Goal: Transaction & Acquisition: Purchase product/service

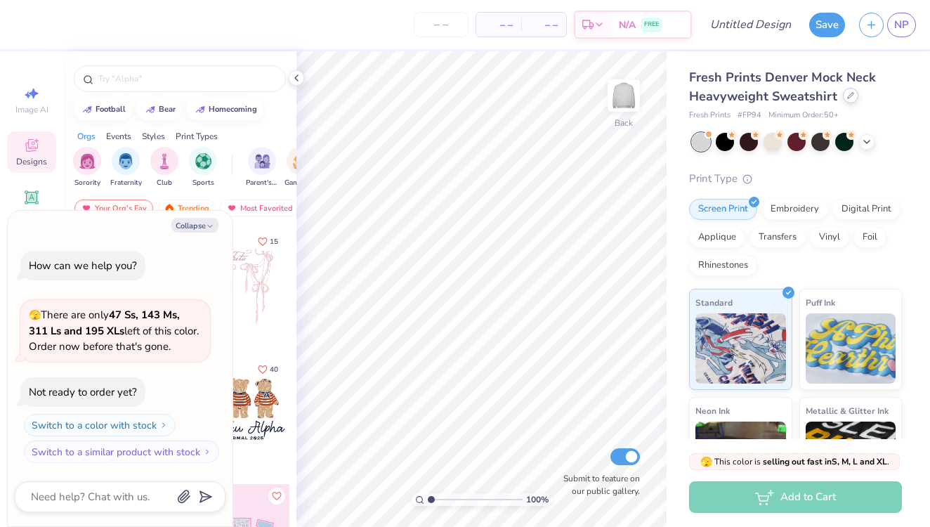
click at [850, 103] on div "Fresh Prints Denver Mock Neck Heavyweight Sweatshirt" at bounding box center [795, 87] width 213 height 38
click at [850, 103] on div at bounding box center [850, 95] width 15 height 15
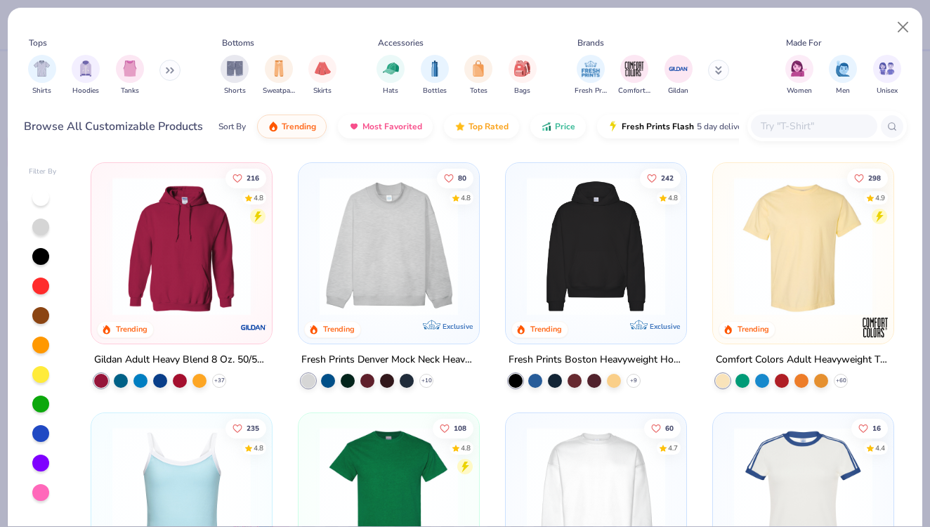
click at [787, 279] on img at bounding box center [803, 246] width 152 height 138
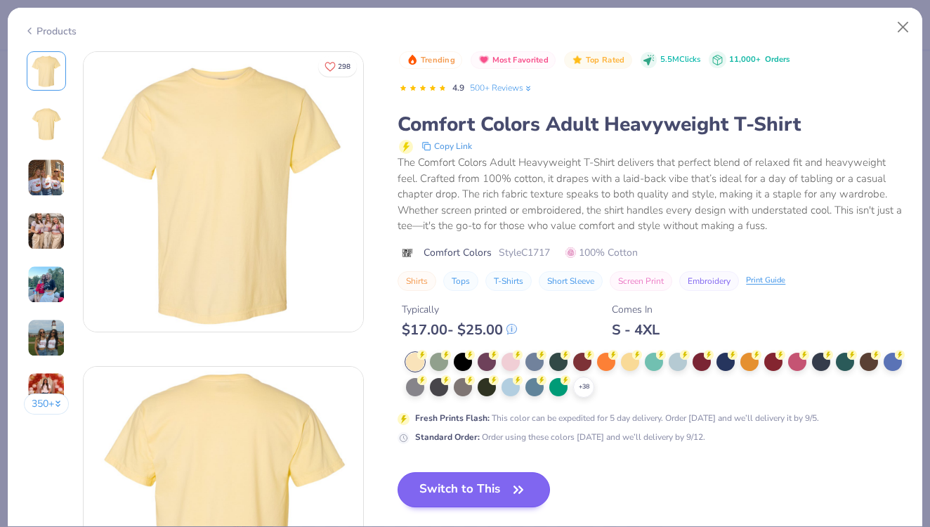
click at [475, 480] on button "Switch to This" at bounding box center [474, 489] width 152 height 35
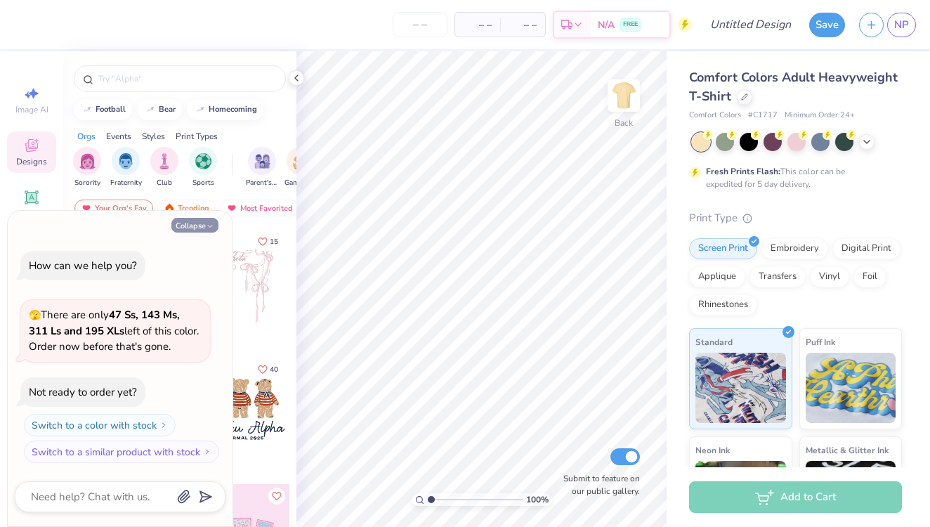
click at [198, 229] on button "Collapse" at bounding box center [194, 225] width 47 height 15
type textarea "x"
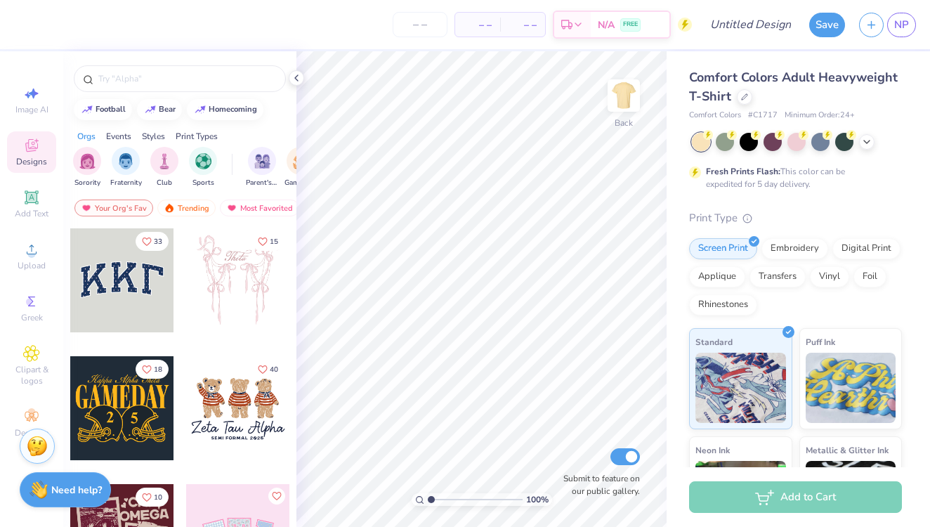
click at [152, 306] on div at bounding box center [122, 280] width 104 height 104
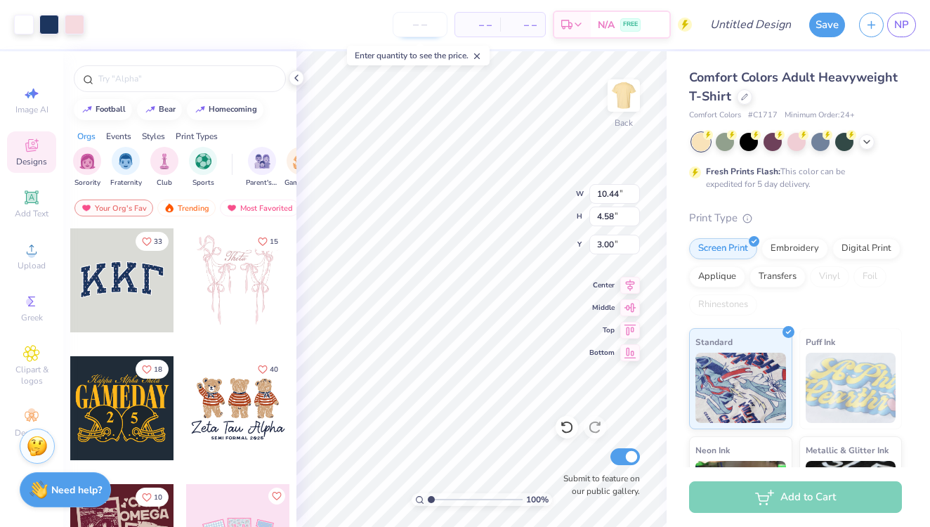
click at [418, 23] on input "number" at bounding box center [420, 24] width 55 height 25
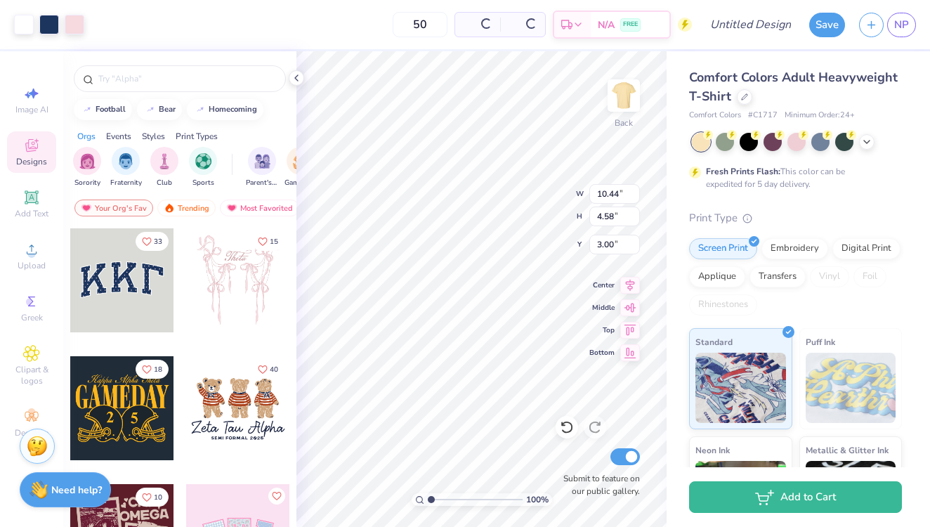
click at [298, 28] on div "50 Per Item Total Est. Delivery N/A FREE" at bounding box center [391, 24] width 600 height 49
click at [393, 22] on input "50" at bounding box center [373, 24] width 55 height 25
click at [400, 29] on input "20" at bounding box center [373, 24] width 55 height 25
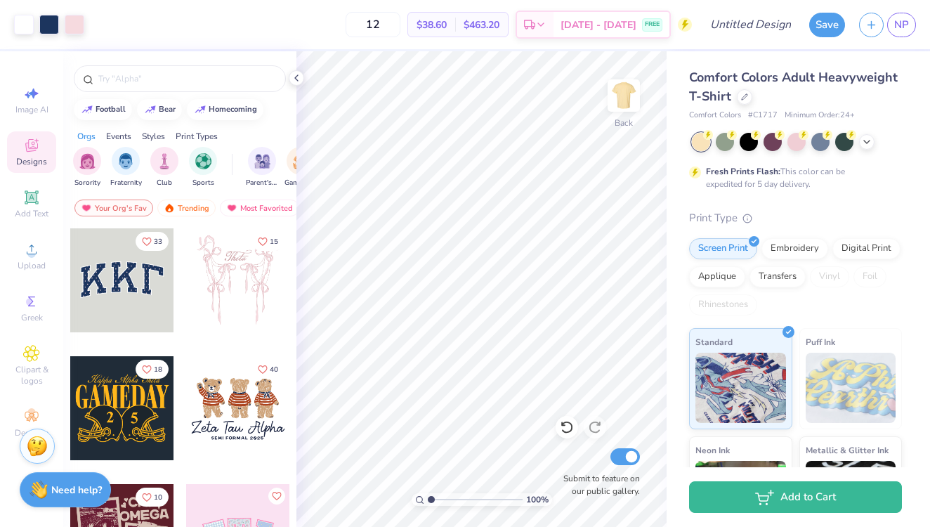
click at [311, 34] on div "12 $38.60 Per Item $463.20 Total Est. Delivery [DATE] - [DATE] FREE" at bounding box center [391, 24] width 600 height 49
click at [747, 97] on div at bounding box center [744, 95] width 15 height 15
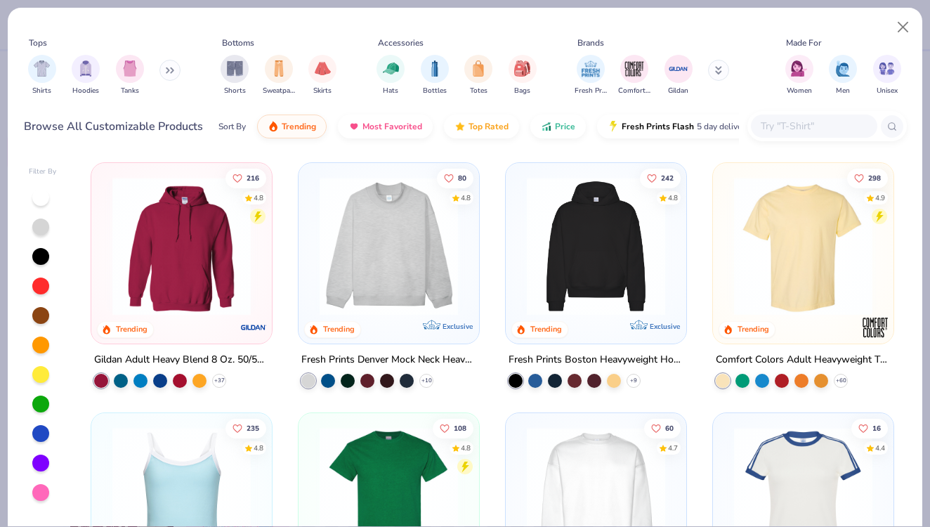
click at [374, 244] on img at bounding box center [389, 246] width 152 height 138
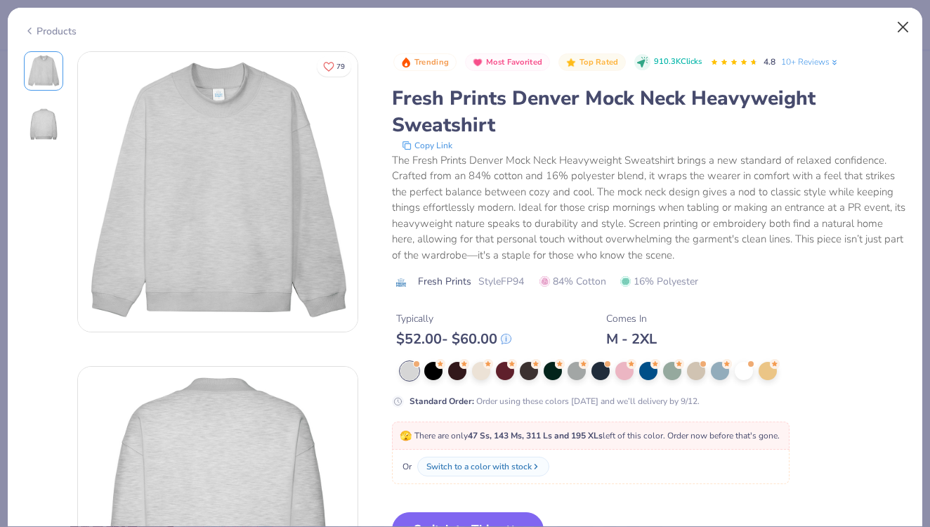
click at [896, 30] on button "Close" at bounding box center [903, 27] width 27 height 27
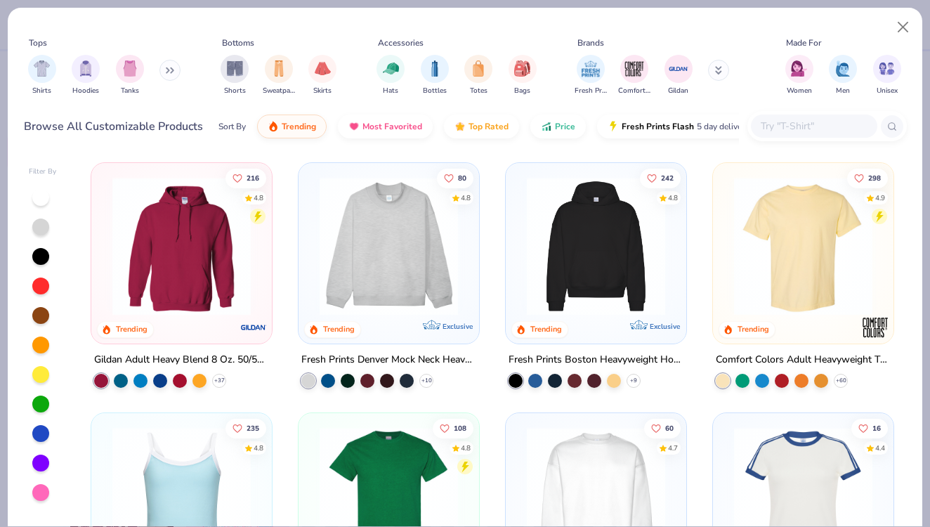
click at [638, 242] on img at bounding box center [596, 246] width 152 height 138
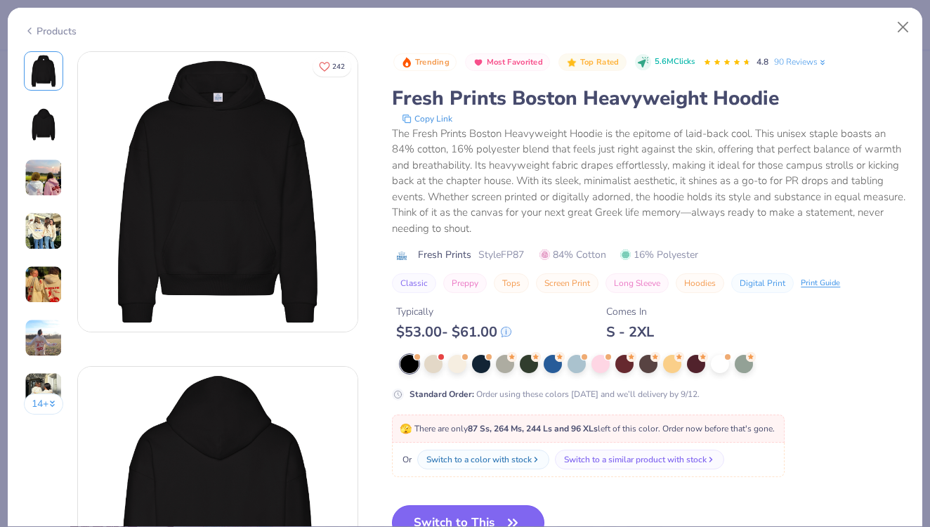
click at [457, 515] on button "Switch to This" at bounding box center [468, 522] width 152 height 35
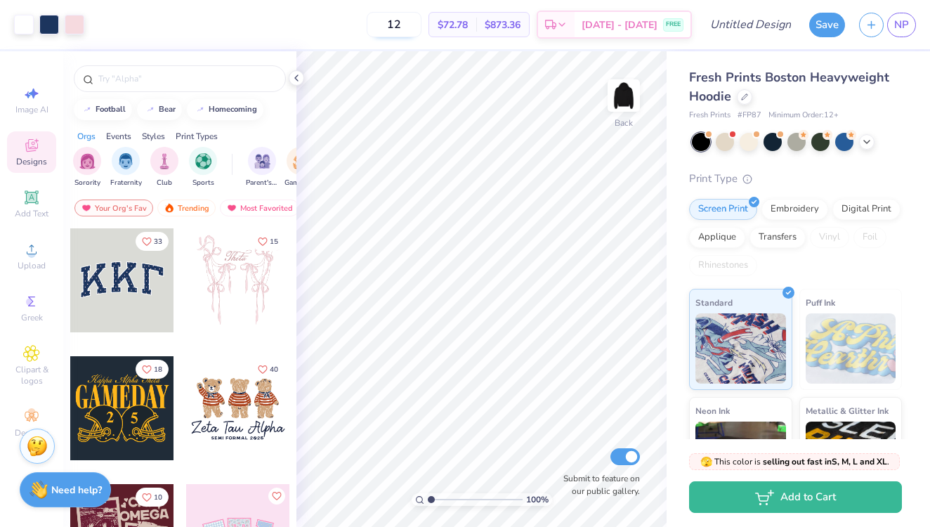
click at [421, 24] on input "12" at bounding box center [394, 24] width 55 height 25
type input "1"
type input "5"
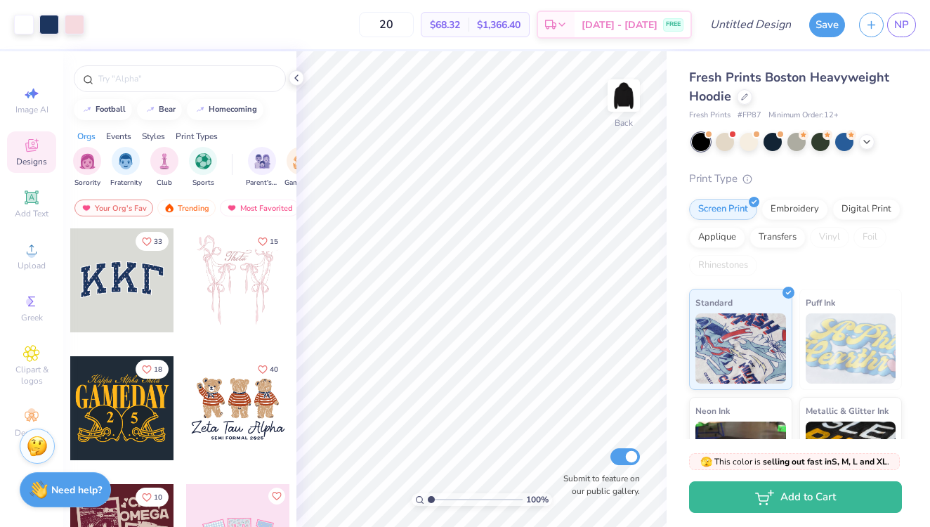
type input "20"
click at [355, 20] on div "20 $68.32 Per Item $1,366.40 Total Est. Delivery [DATE] - [DATE] FREE" at bounding box center [391, 24] width 600 height 49
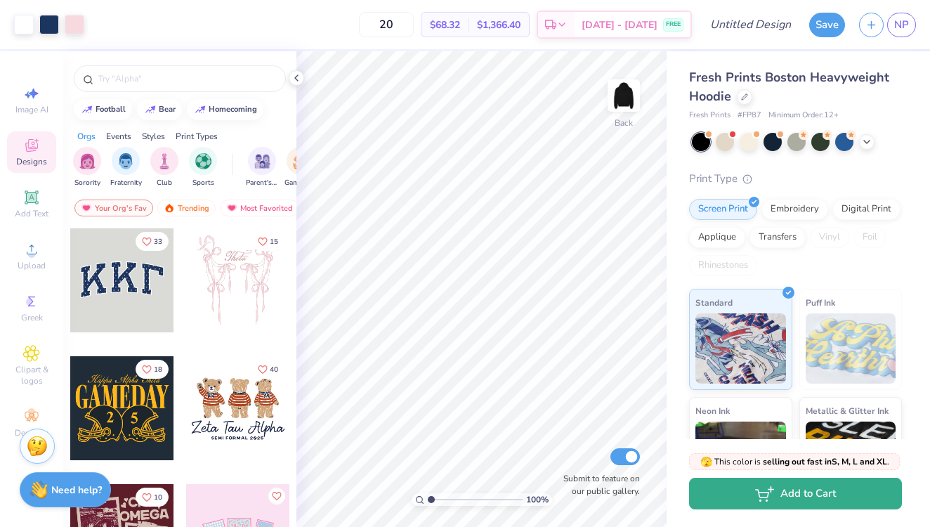
click at [809, 501] on button "Add to Cart" at bounding box center [795, 494] width 213 height 32
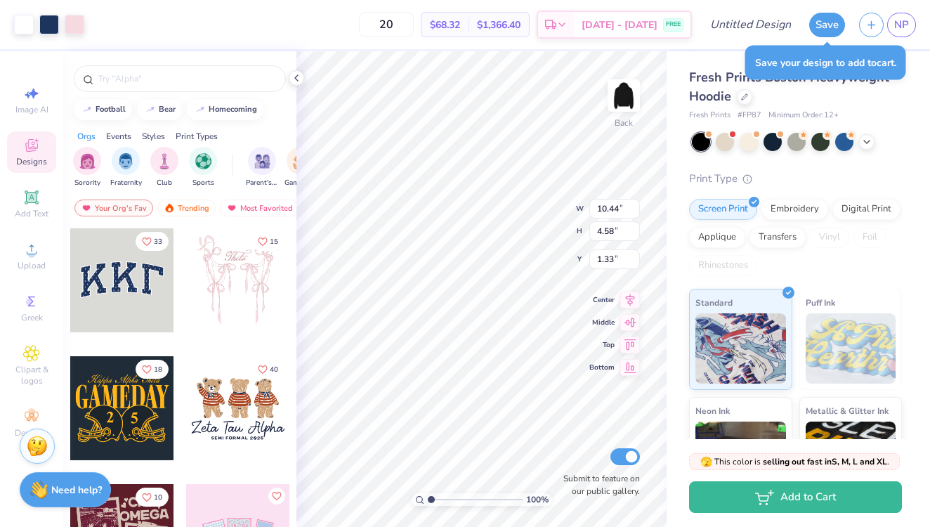
type input "4.46"
click at [867, 143] on icon at bounding box center [866, 140] width 11 height 11
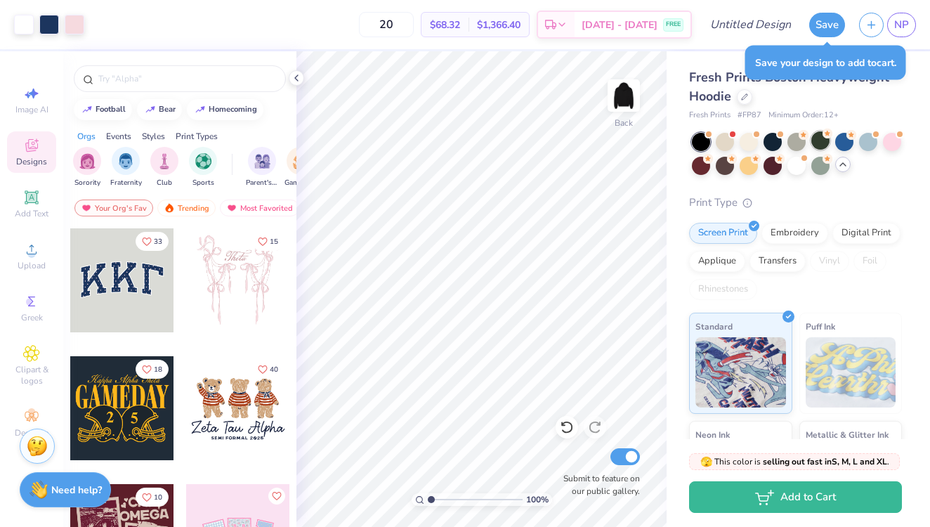
click at [825, 138] on div at bounding box center [820, 140] width 18 height 18
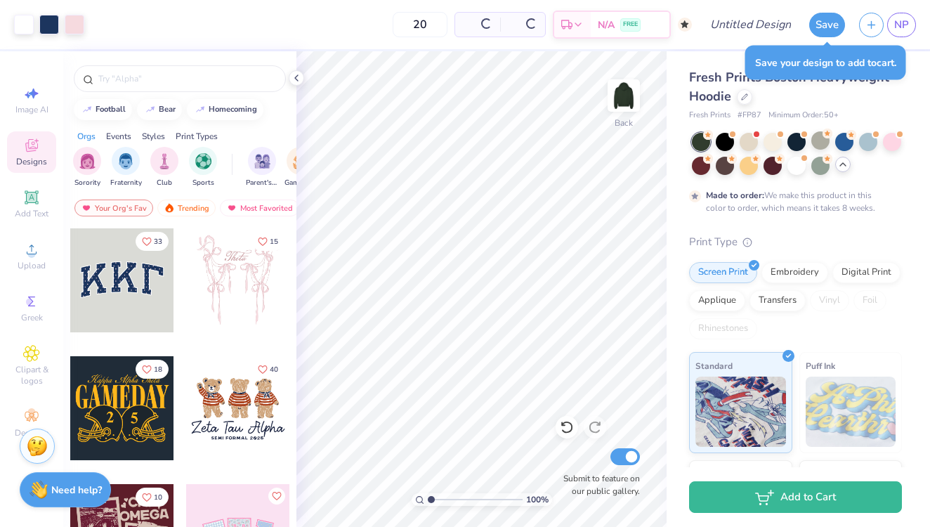
type input "50"
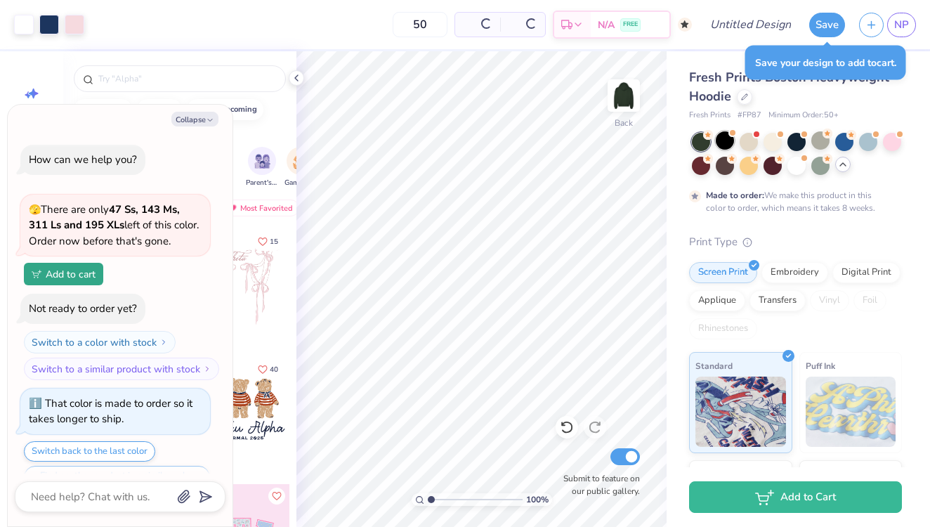
scroll to position [31, 0]
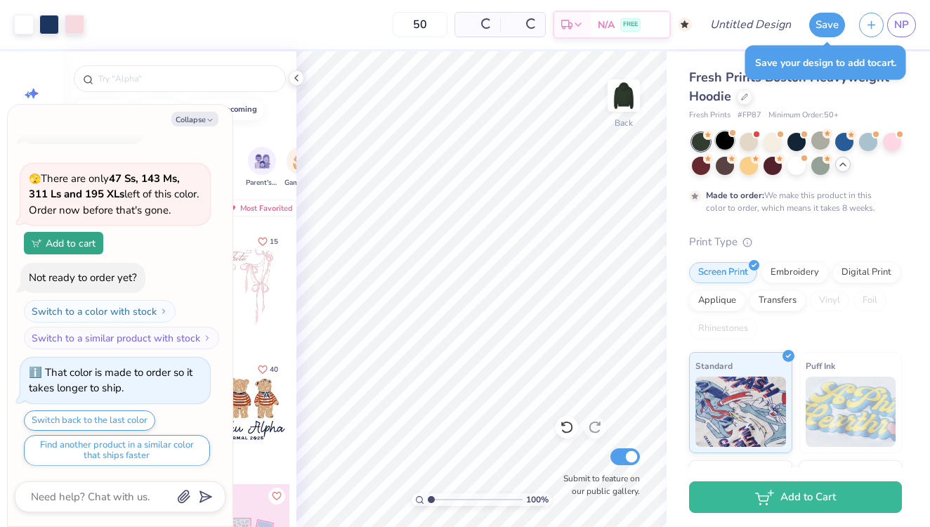
type textarea "x"
click at [393, 24] on input "50" at bounding box center [365, 24] width 55 height 25
type input "50"
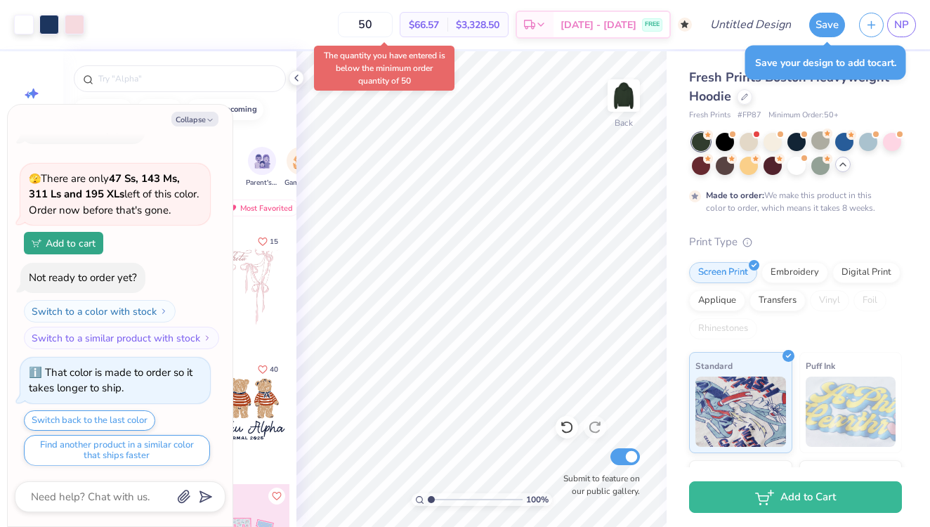
click at [285, 28] on div "50 $66.57 Per Item $3,328.50 Total Est. Delivery [DATE] - [DATE] FREE" at bounding box center [391, 24] width 600 height 49
click at [747, 100] on div at bounding box center [744, 95] width 15 height 15
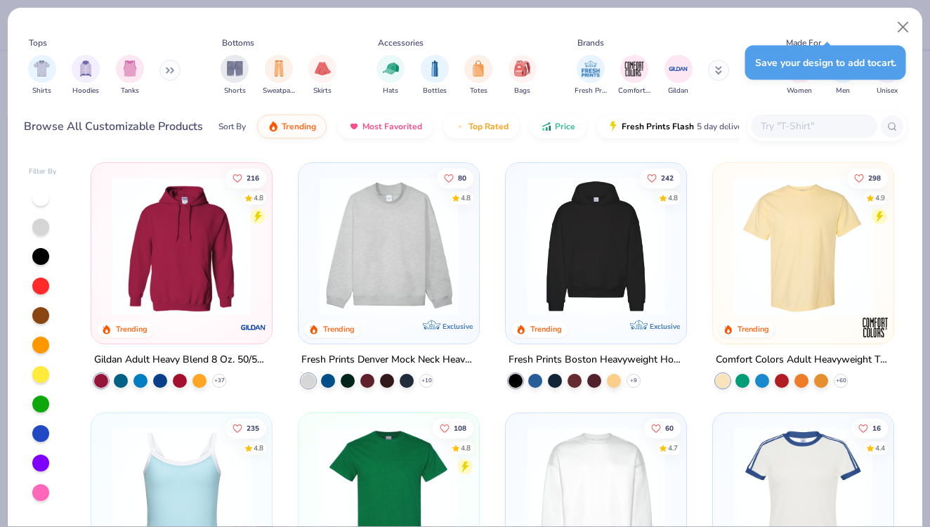
type textarea "x"
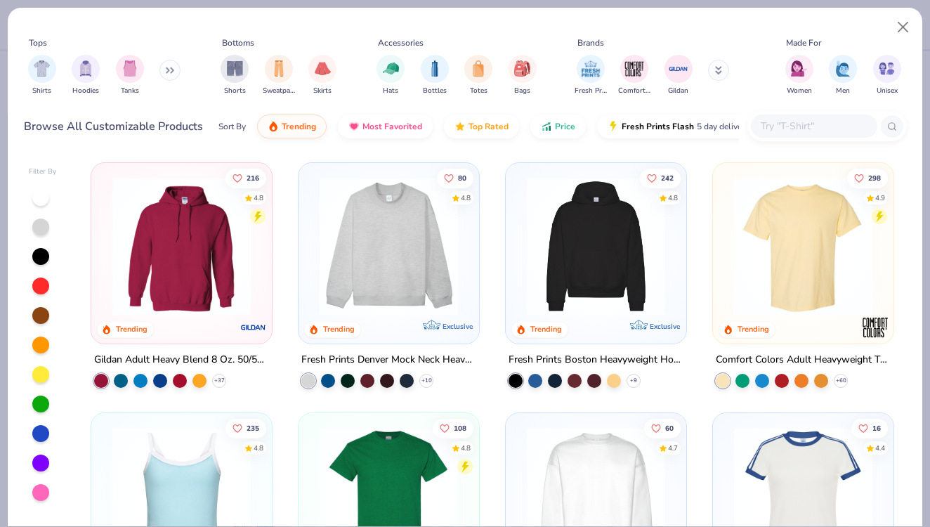
click at [812, 135] on div at bounding box center [814, 125] width 126 height 23
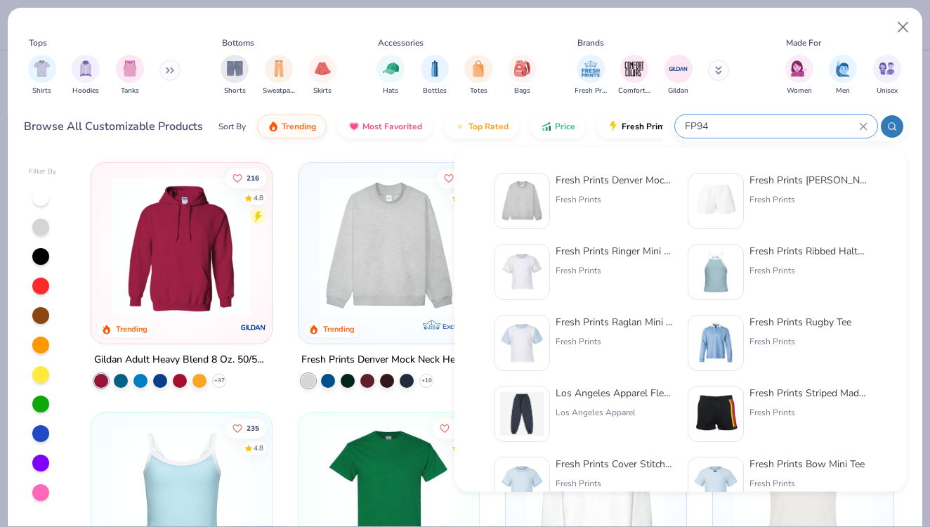
type input "FP94"
click at [581, 200] on div "Fresh Prints" at bounding box center [615, 199] width 118 height 13
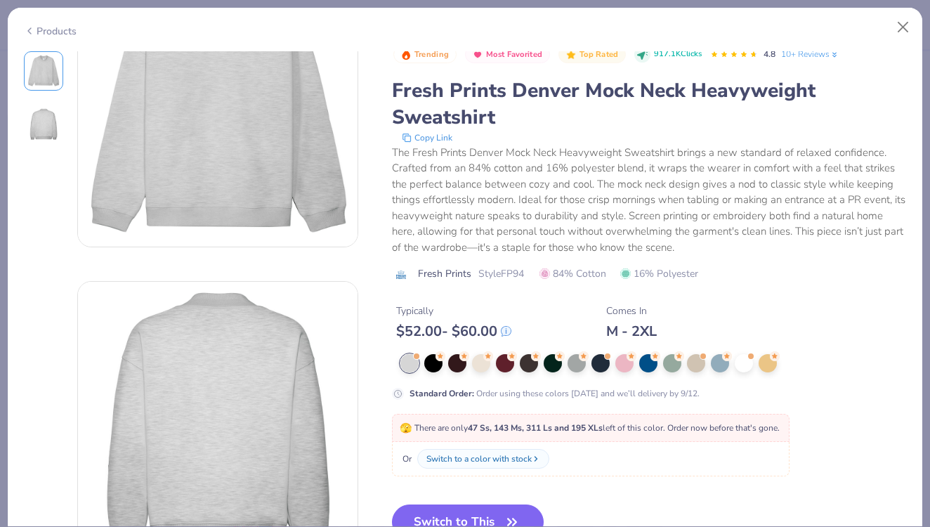
scroll to position [100, 0]
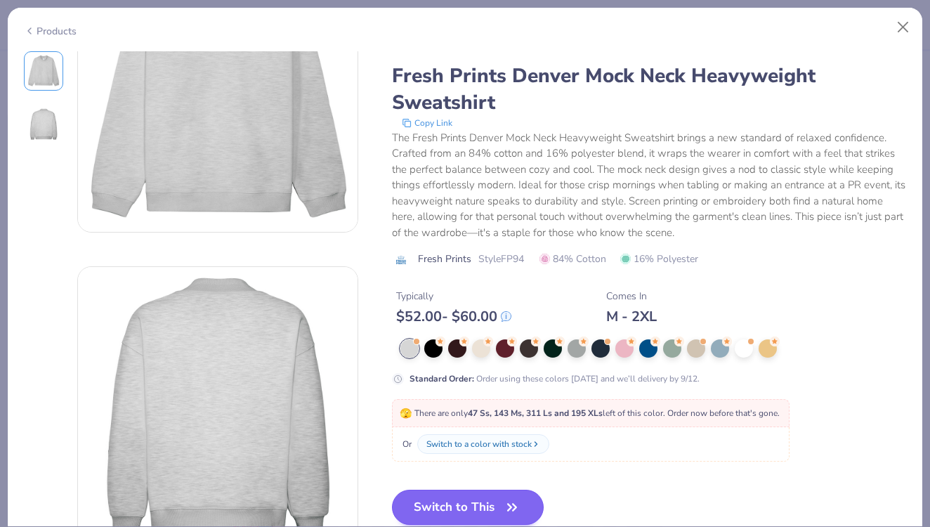
click at [464, 504] on button "Switch to This" at bounding box center [468, 507] width 152 height 35
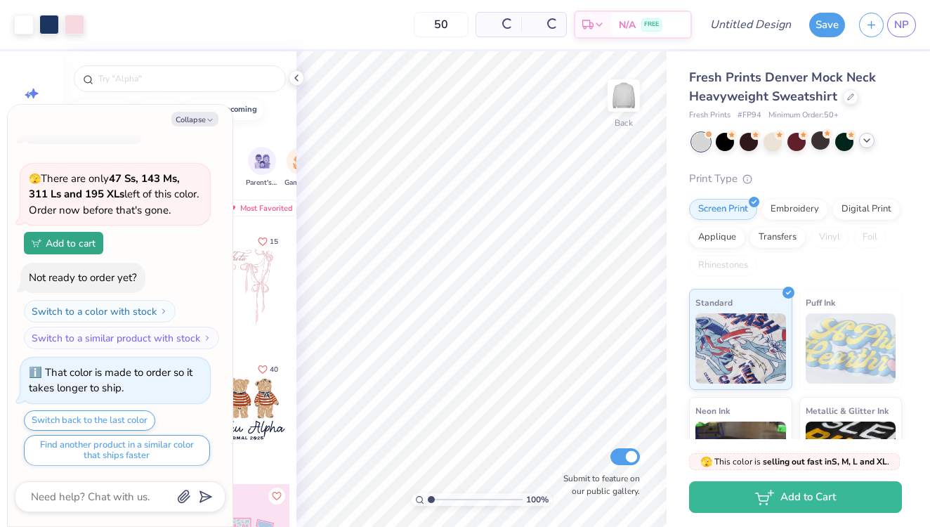
type textarea "x"
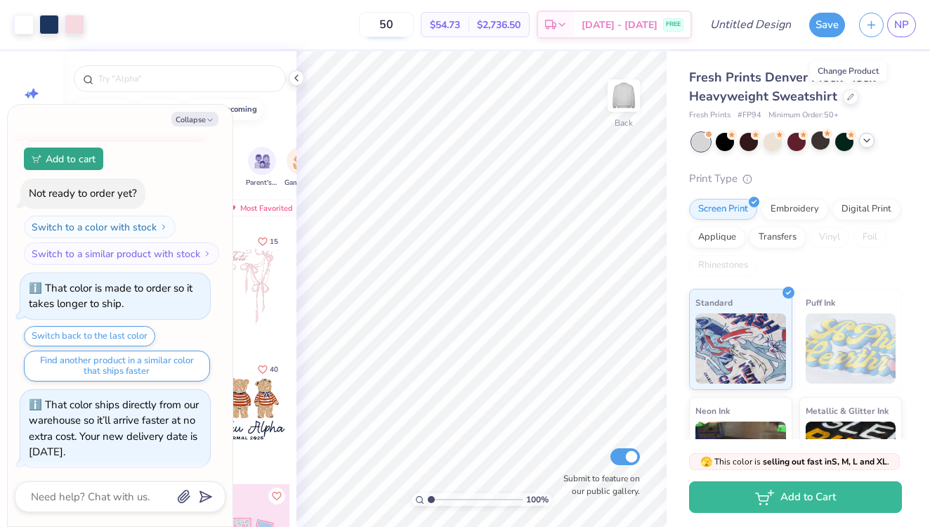
click at [414, 25] on input "50" at bounding box center [386, 24] width 55 height 25
type input "50"
click at [351, 31] on div "50 $54.73 Per Item $2,736.50 Total Est. Delivery [DATE] - [DATE] FREE" at bounding box center [391, 24] width 600 height 49
click at [847, 98] on icon at bounding box center [850, 95] width 7 height 7
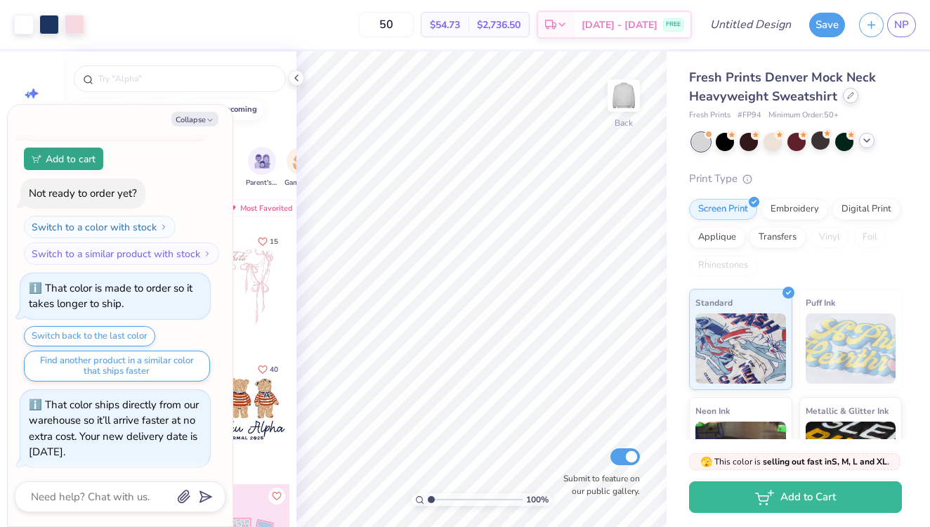
type textarea "x"
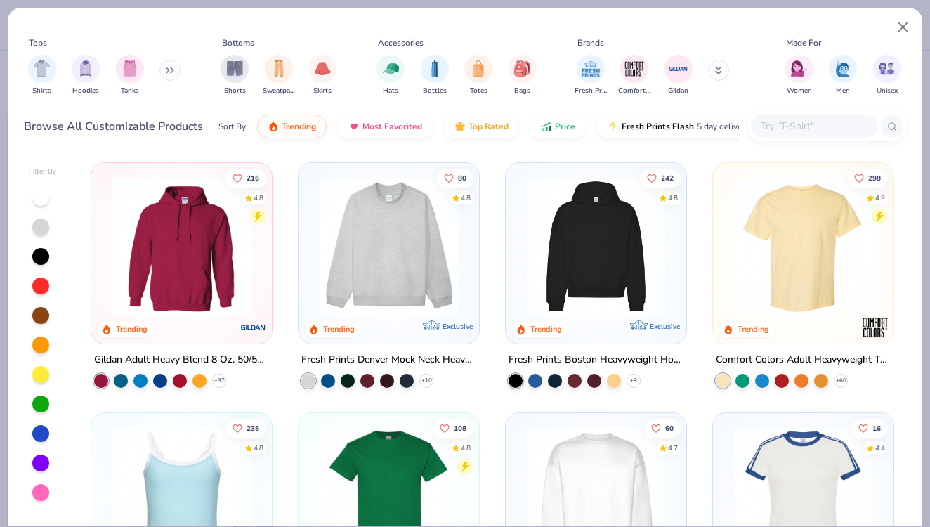
click at [800, 122] on input "text" at bounding box center [813, 126] width 108 height 16
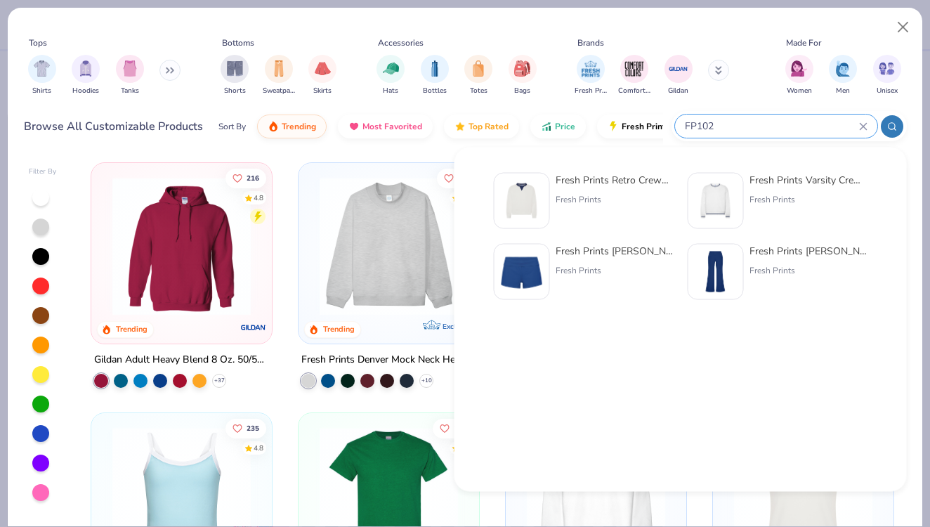
type input "FP102"
click at [616, 188] on div "Fresh Prints Retro Crewneck Fresh Prints" at bounding box center [615, 201] width 118 height 56
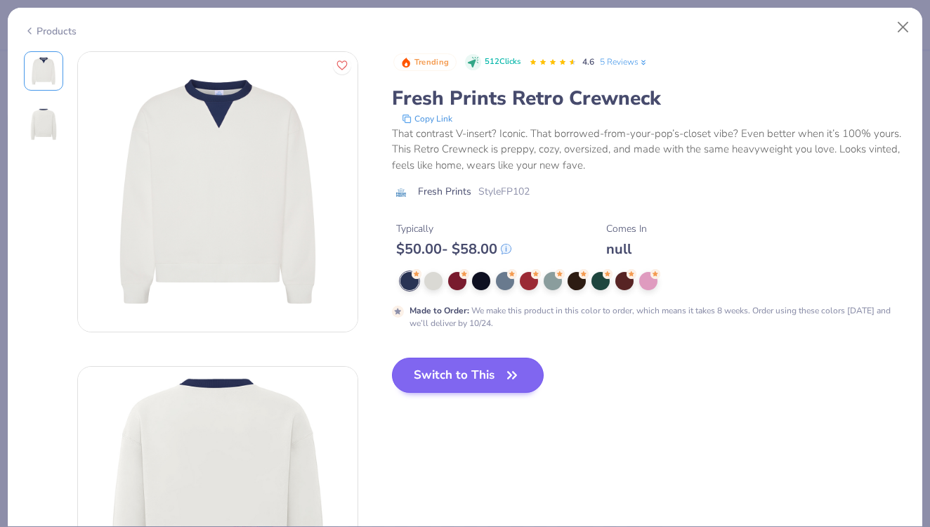
click at [449, 376] on button "Switch to This" at bounding box center [468, 374] width 152 height 35
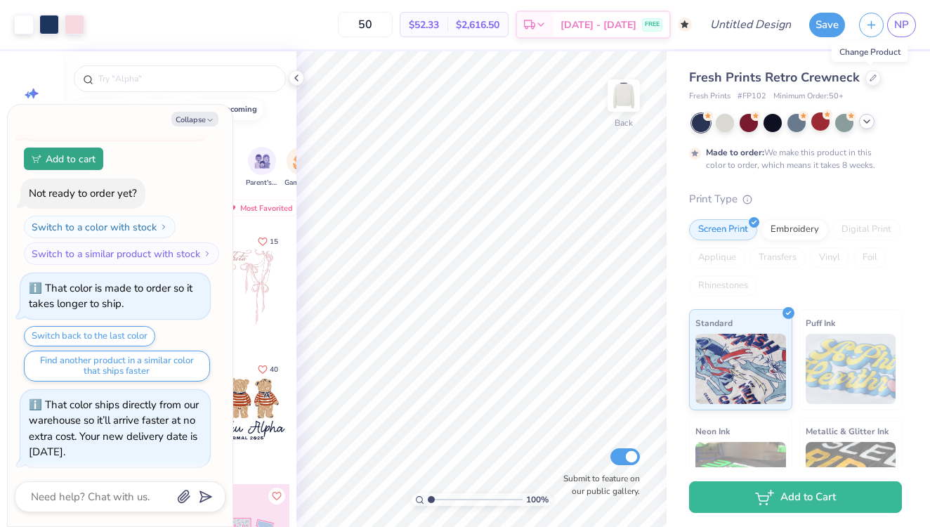
scroll to position [247, 0]
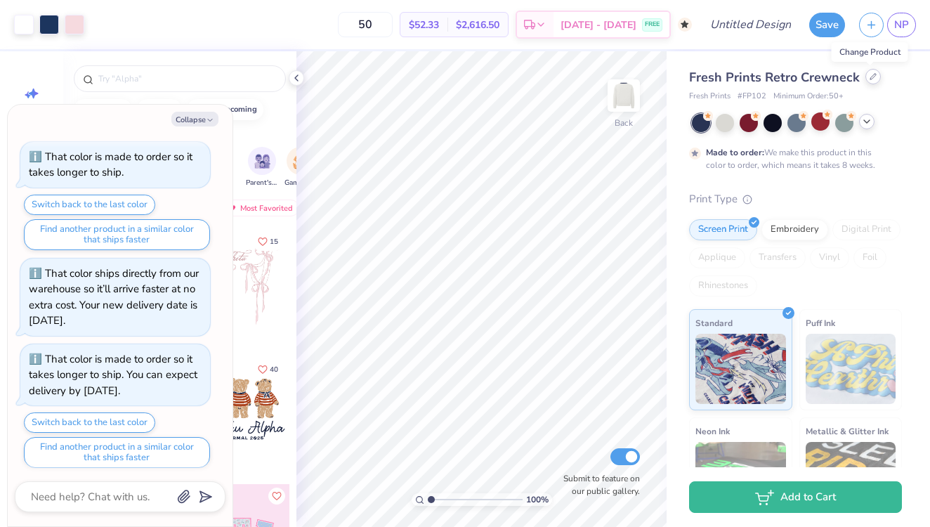
click at [867, 81] on div at bounding box center [872, 76] width 15 height 15
type textarea "x"
click at [867, 81] on body "Art colors 50 $52.33 Per Item $2,616.50 Total Est. Delivery [DATE] - [DATE] FRE…" at bounding box center [465, 263] width 930 height 527
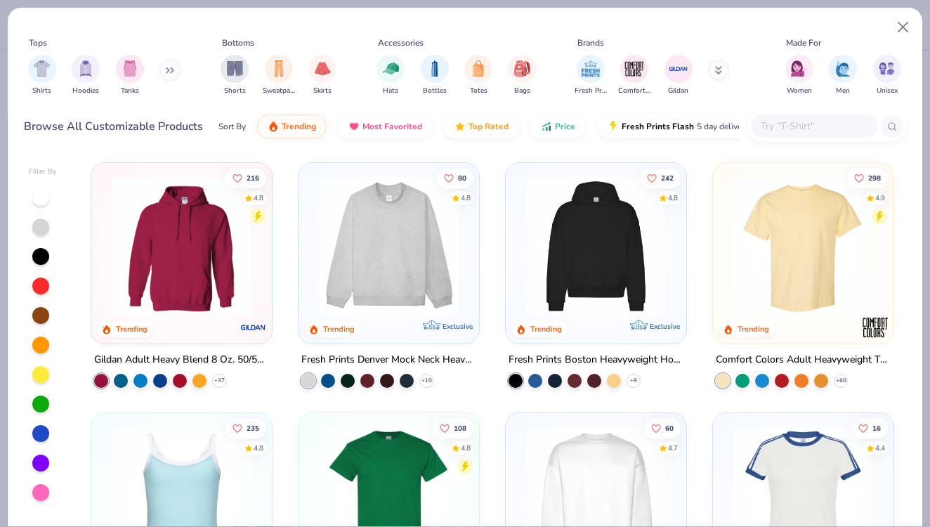
click at [787, 129] on input "text" at bounding box center [813, 126] width 108 height 16
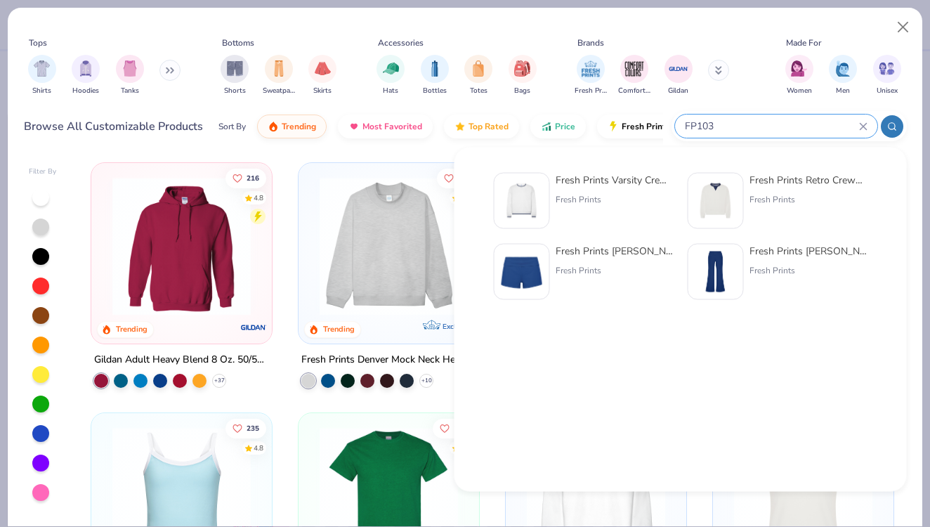
type input "FP103"
click at [612, 187] on div "Fresh Prints Varsity Crewneck" at bounding box center [615, 180] width 118 height 15
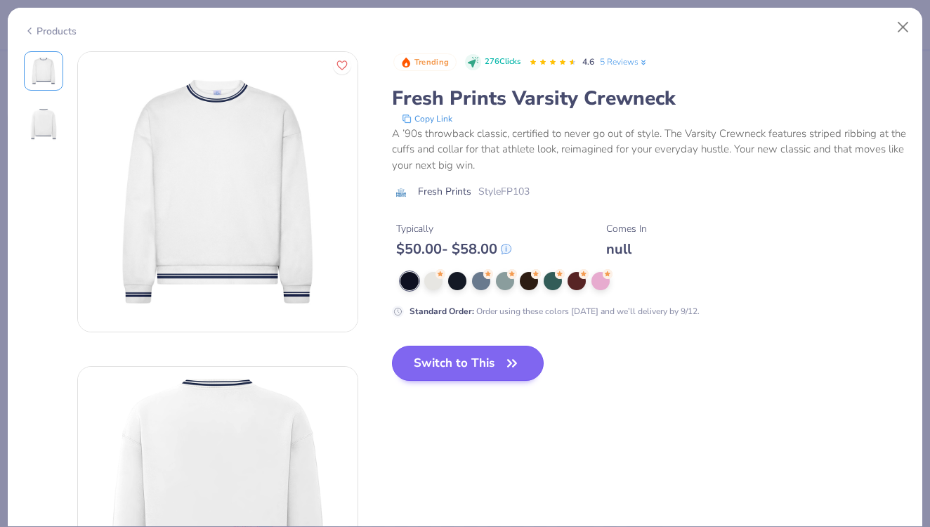
click at [456, 369] on button "Switch to This" at bounding box center [468, 363] width 152 height 35
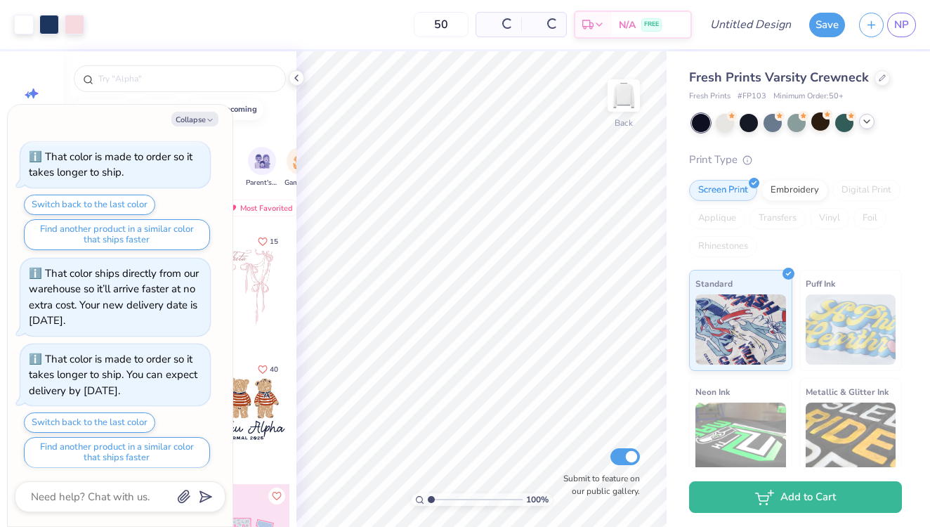
scroll to position [331, 0]
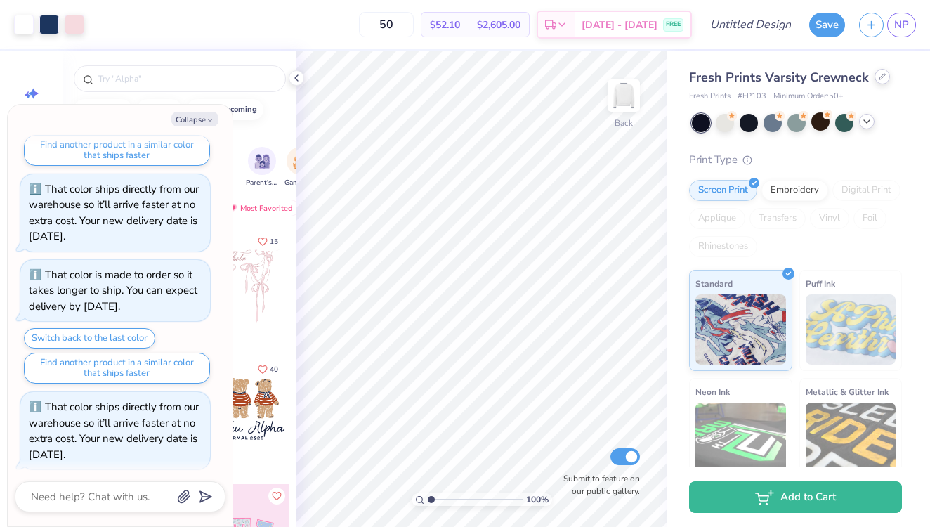
click at [880, 72] on div at bounding box center [881, 76] width 15 height 15
type textarea "x"
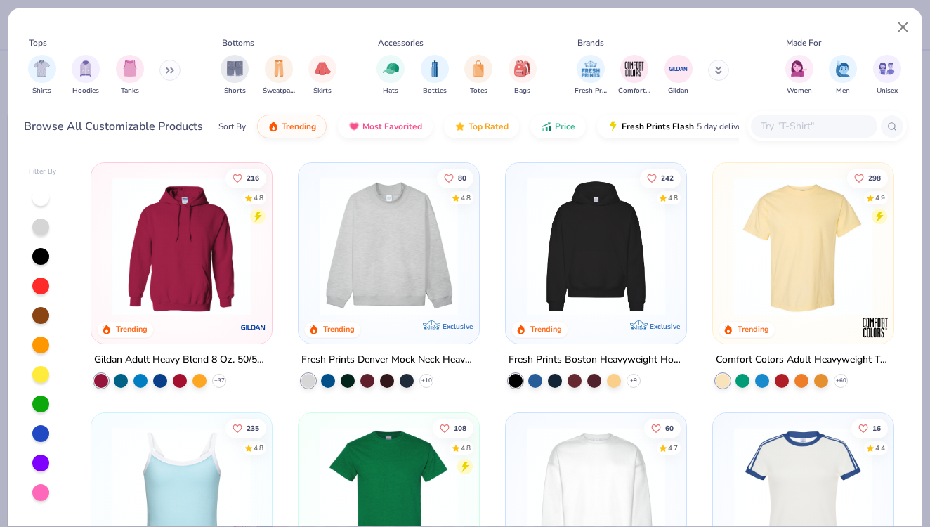
click at [820, 136] on div at bounding box center [814, 125] width 126 height 23
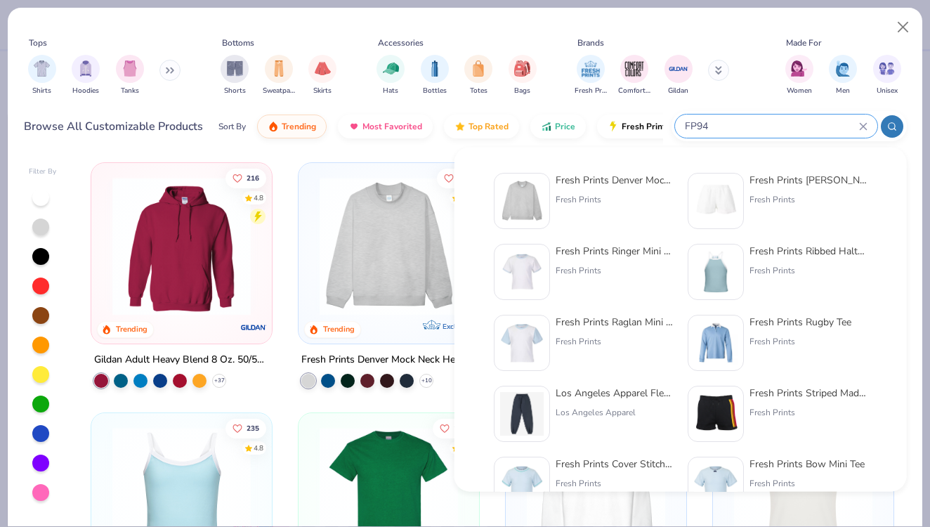
type input "FP94"
click at [603, 178] on div "Fresh Prints Denver Mock Neck Heavyweight Sweatshirt" at bounding box center [615, 180] width 118 height 15
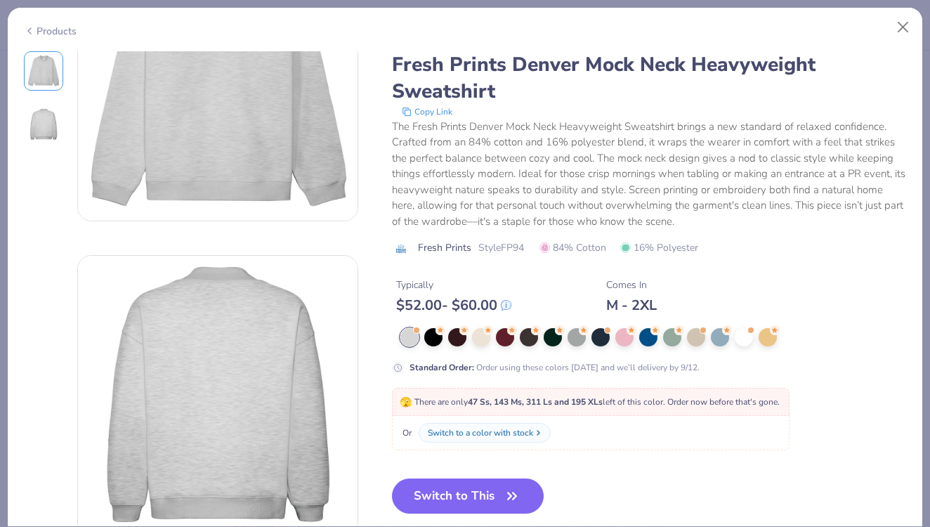
scroll to position [120, 0]
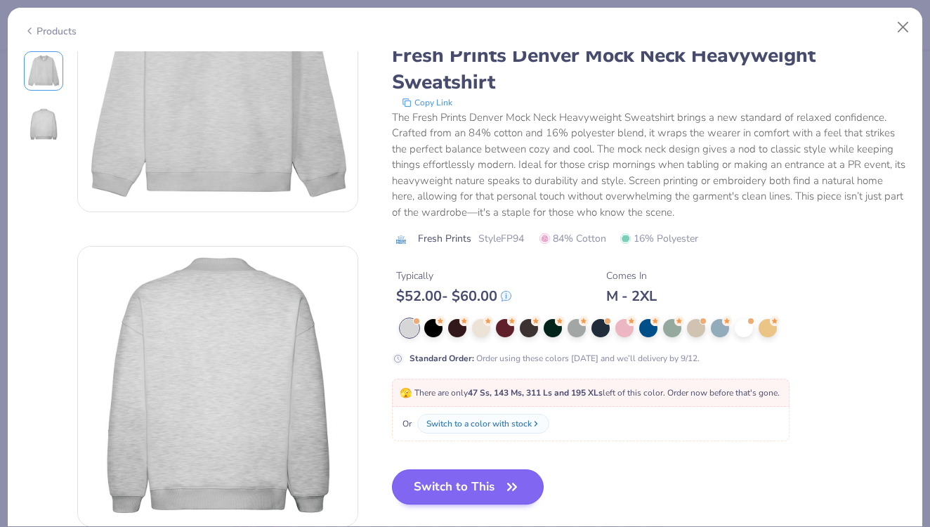
click at [473, 483] on button "Switch to This" at bounding box center [468, 486] width 152 height 35
type textarea "x"
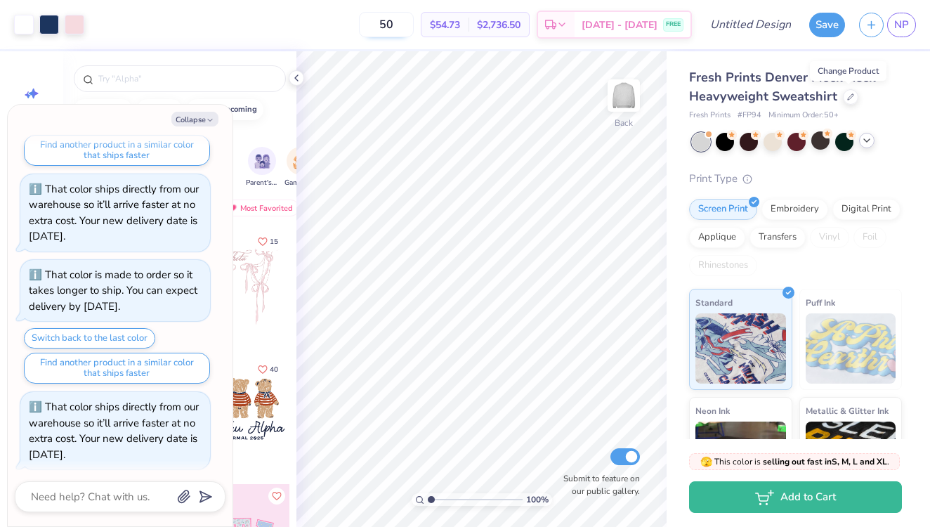
click at [414, 26] on input "50" at bounding box center [386, 24] width 55 height 25
type input "50"
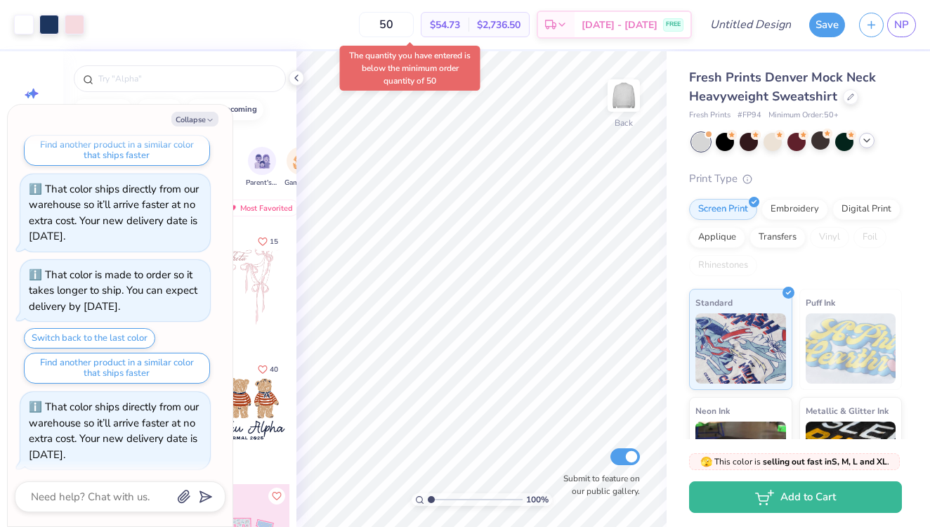
click at [336, 20] on div "50 $54.73 Per Item $2,736.50 Total Est. Delivery [DATE] - [DATE] FREE" at bounding box center [391, 24] width 600 height 49
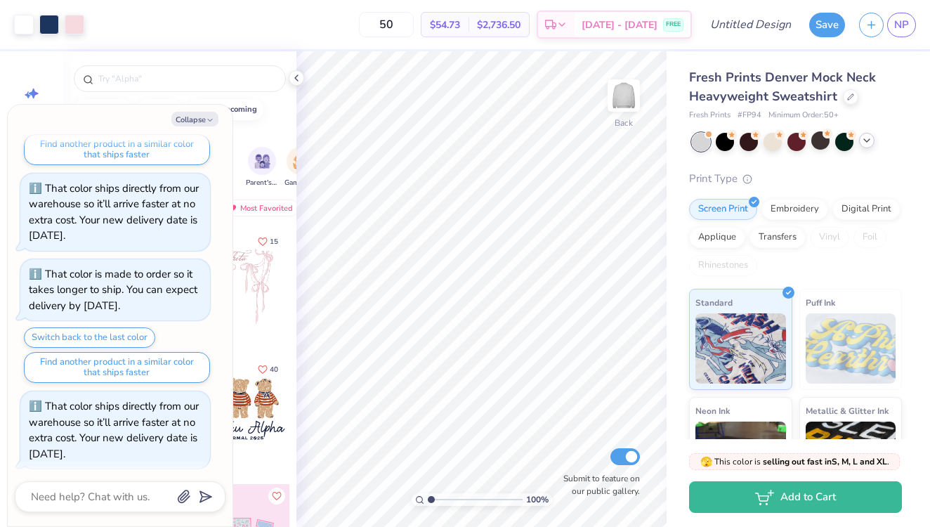
scroll to position [331, 0]
click at [854, 103] on div "Fresh Prints Denver Mock Neck Heavyweight Sweatshirt" at bounding box center [795, 87] width 213 height 38
click at [850, 100] on div at bounding box center [850, 95] width 15 height 15
type textarea "x"
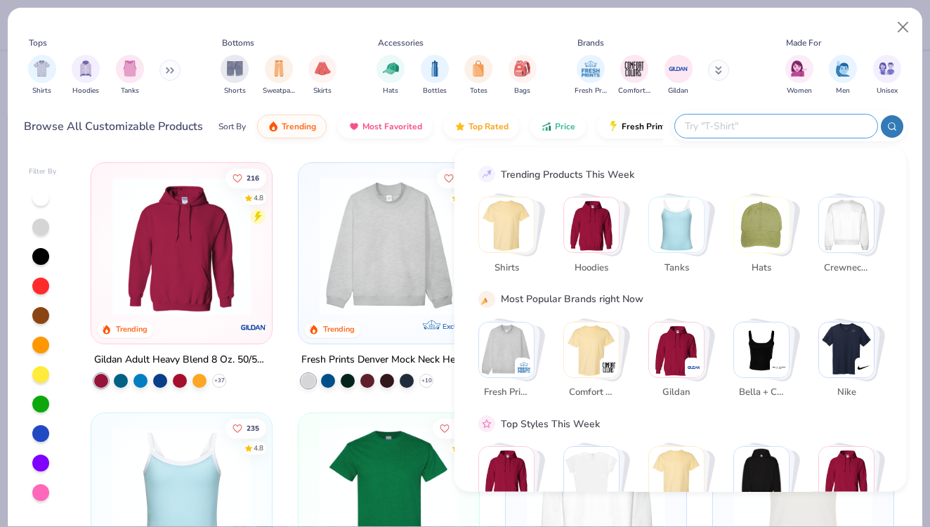
click at [775, 132] on input "text" at bounding box center [775, 126] width 184 height 16
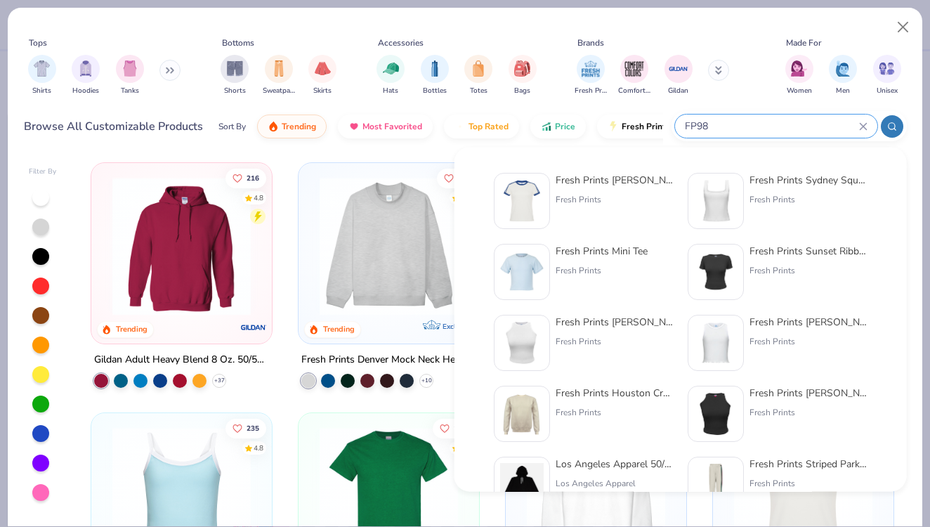
type input "FP98"
click at [573, 211] on div "Fresh Prints [PERSON_NAME] Fit [PERSON_NAME] Shirt with Stripes Fresh Prints" at bounding box center [615, 201] width 118 height 56
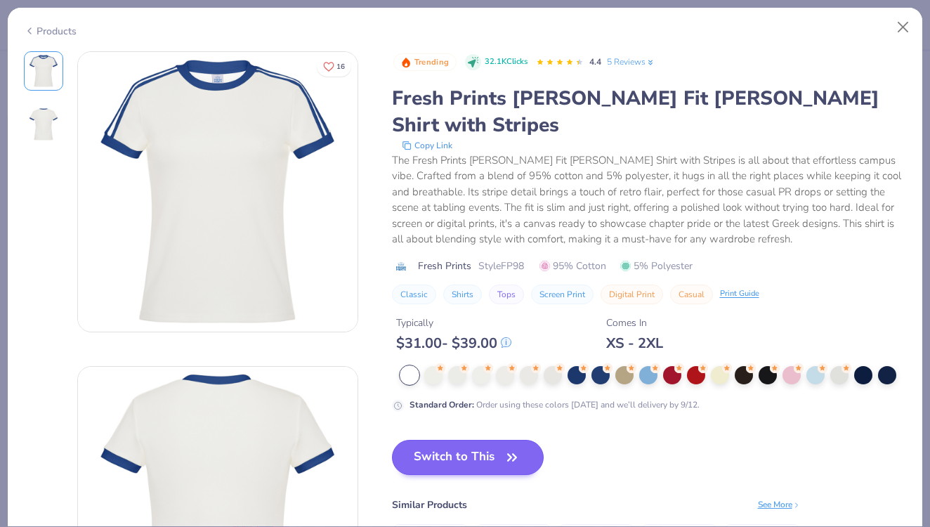
click at [459, 443] on button "Switch to This" at bounding box center [468, 457] width 152 height 35
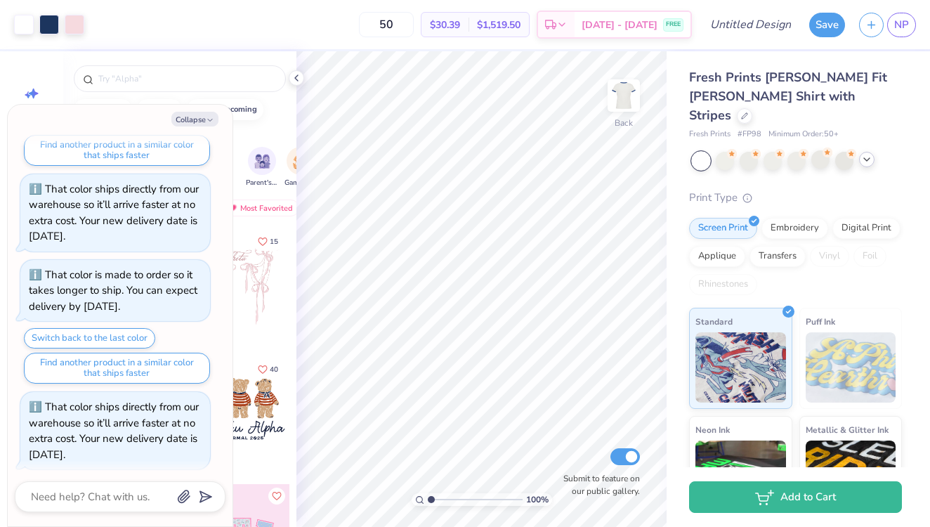
type textarea "x"
click at [414, 27] on input "50" at bounding box center [386, 24] width 55 height 25
type input "50"
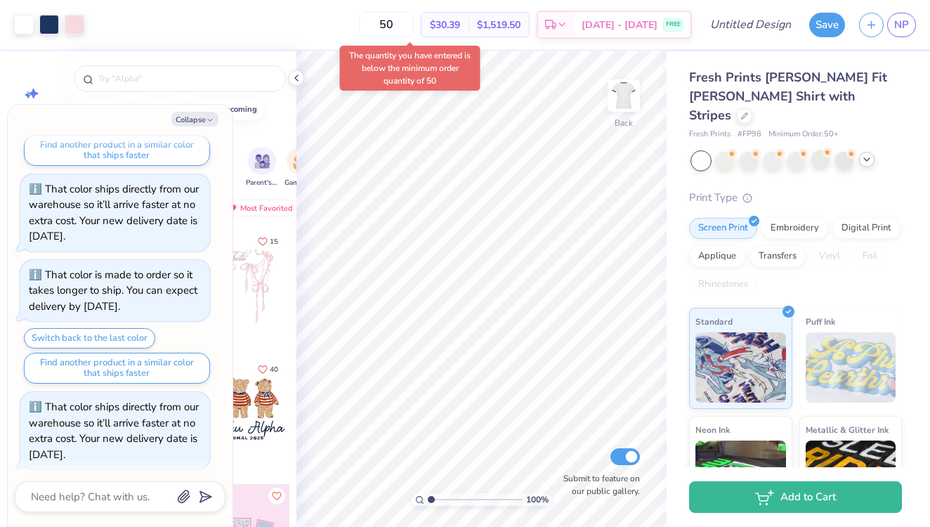
click at [369, 30] on div "50 $30.39 Per Item $1,519.50 Total Est. Delivery [DATE] - [DATE] FREE" at bounding box center [391, 24] width 600 height 49
click at [747, 112] on icon at bounding box center [745, 115] width 6 height 6
type textarea "x"
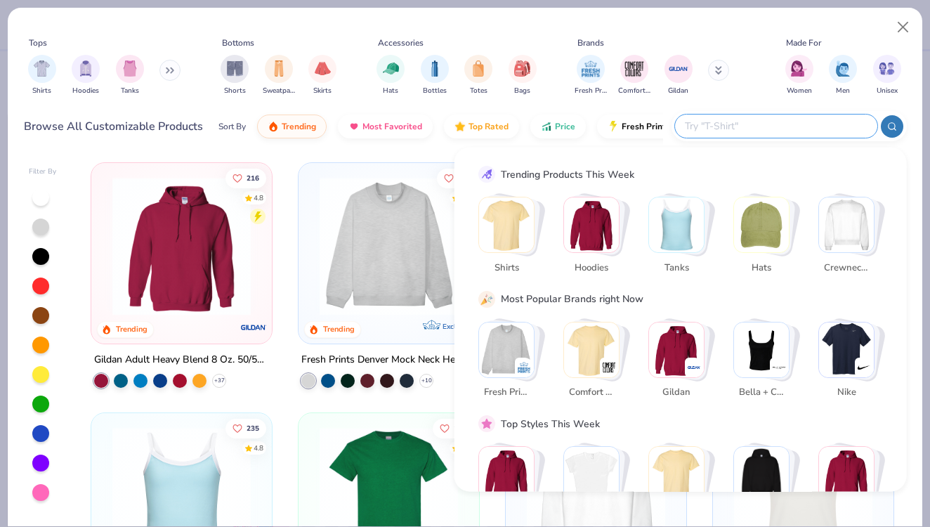
click at [801, 120] on input "text" at bounding box center [775, 126] width 184 height 16
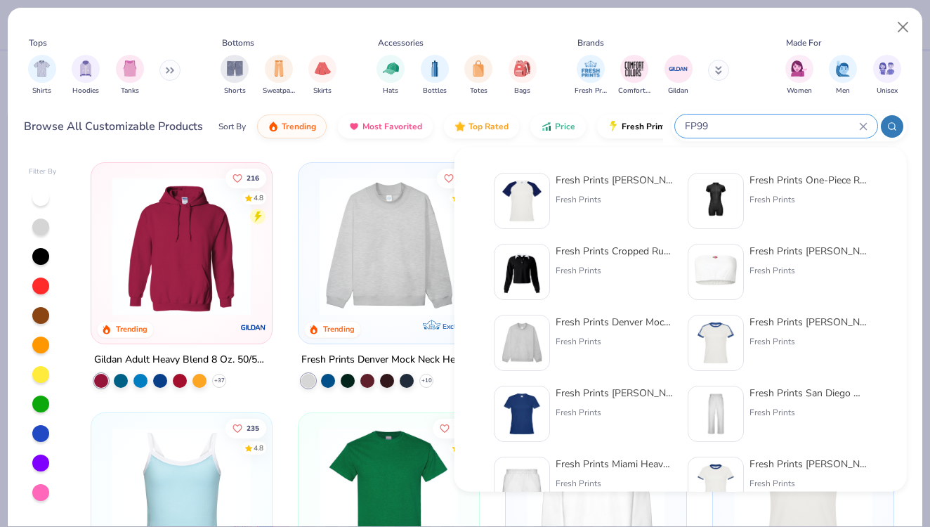
type input "FP99"
click at [596, 180] on div "Fresh Prints [PERSON_NAME] Fit Raglan Shirt" at bounding box center [615, 180] width 118 height 15
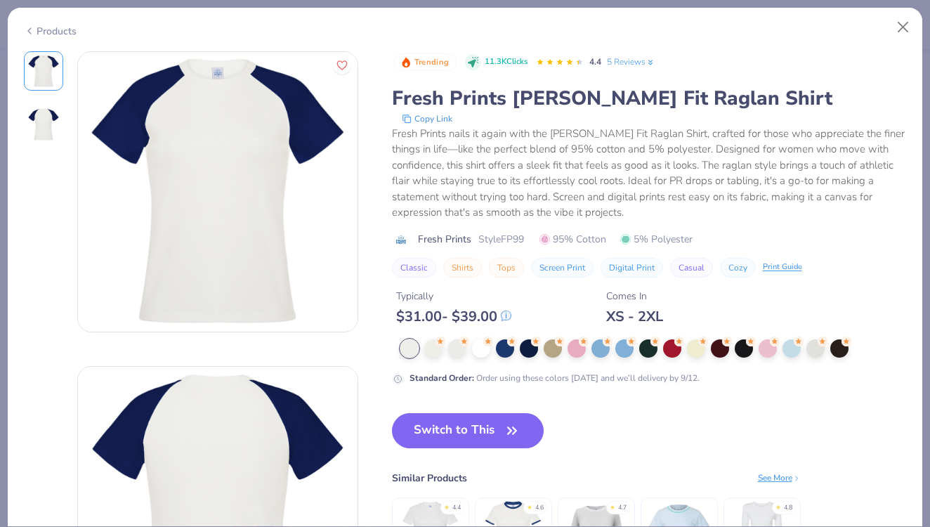
click at [438, 448] on div "Switch to This Similar Products See More ★ 4.4 ★ 4.6 ★ 4.7 ★ 4.8" at bounding box center [596, 508] width 409 height 190
click at [455, 433] on button "Switch to This" at bounding box center [468, 430] width 152 height 35
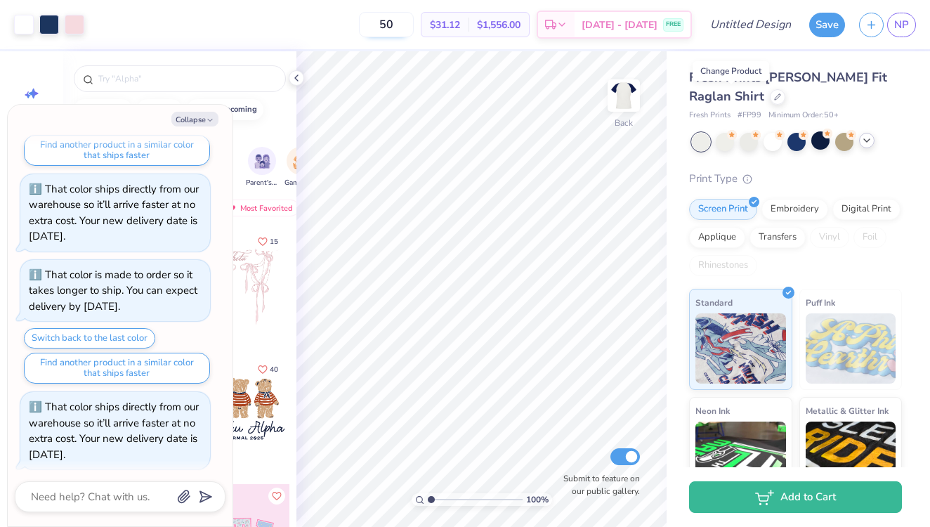
type textarea "x"
click at [414, 18] on input "50" at bounding box center [386, 24] width 55 height 25
type input "50"
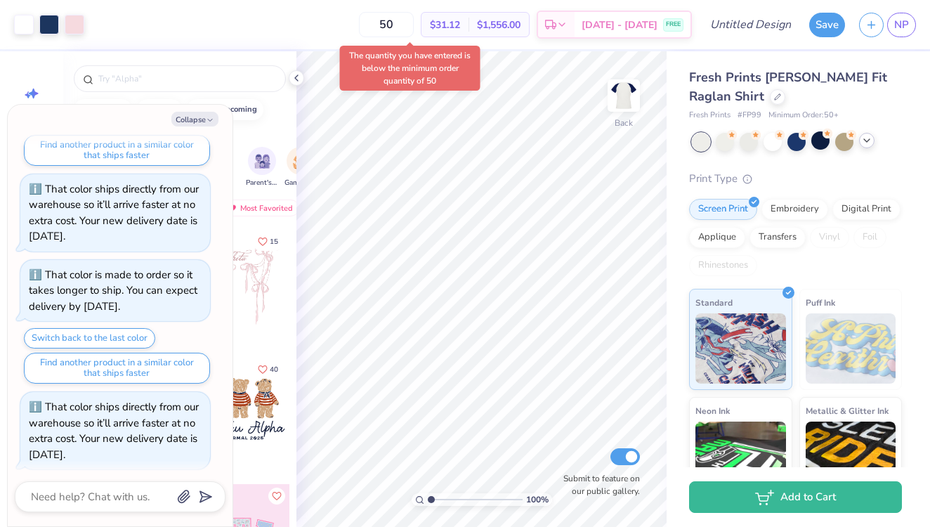
click at [361, 19] on div "50 $31.12 Per Item $1,556.00 Total Est. Delivery [DATE] - [DATE] FREE" at bounding box center [391, 24] width 600 height 49
click at [726, 143] on div at bounding box center [725, 140] width 18 height 18
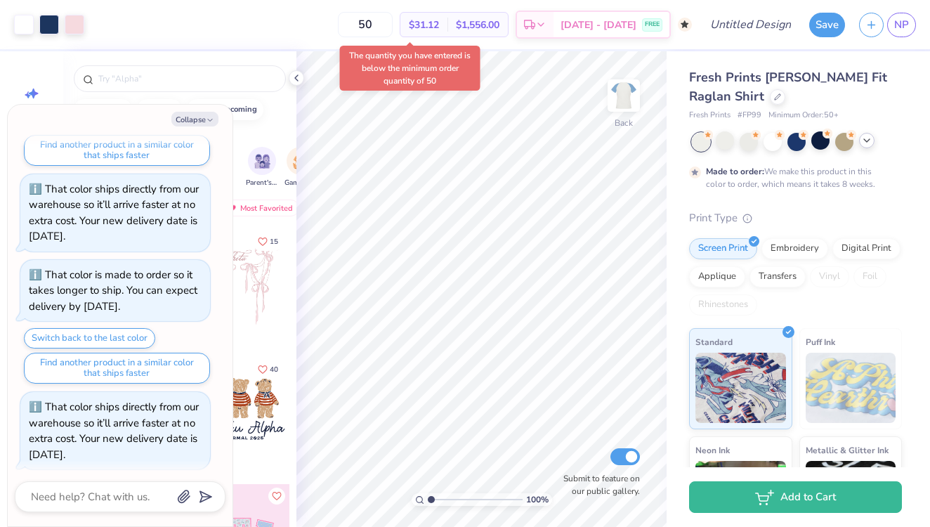
scroll to position [462, 0]
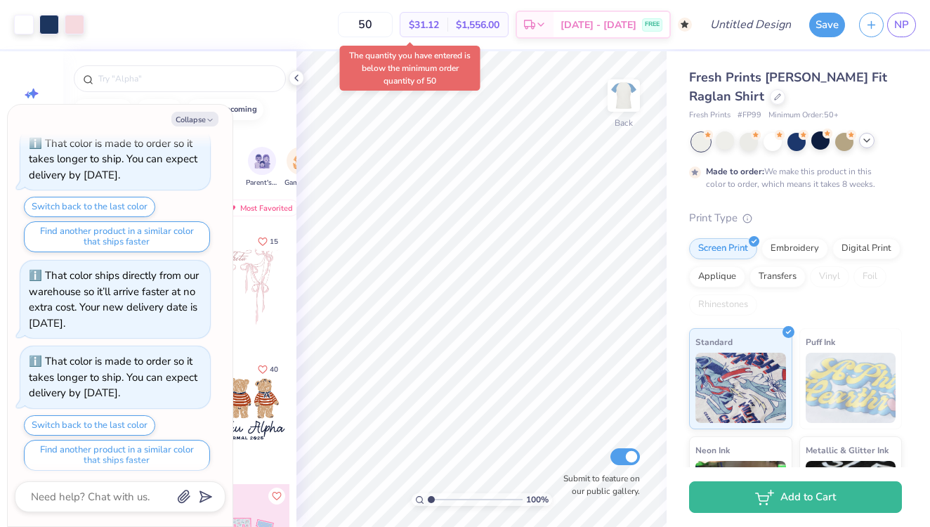
type textarea "x"
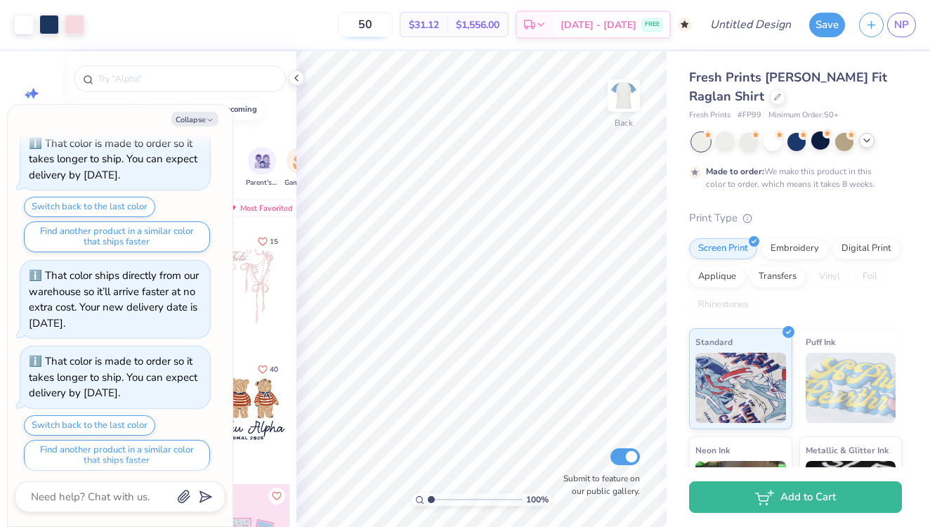
click at [393, 31] on input "50" at bounding box center [365, 24] width 55 height 25
type input "50"
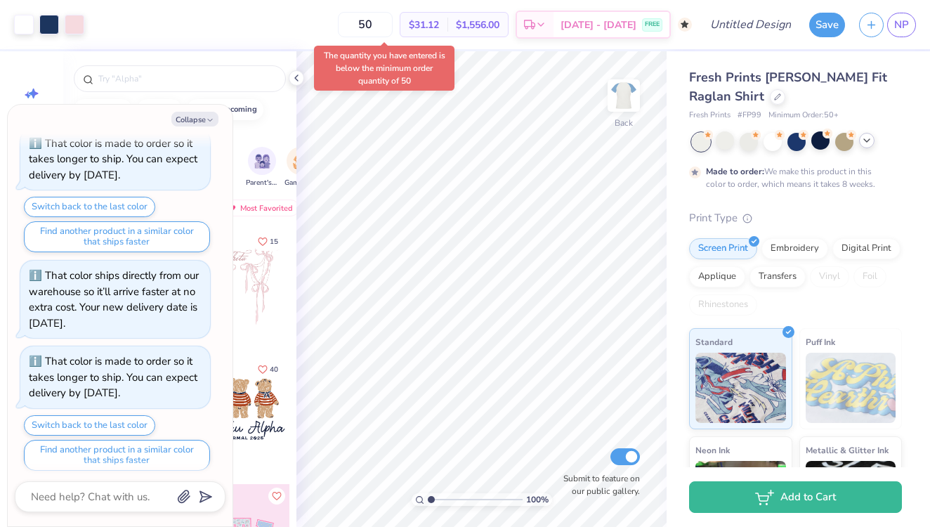
click at [315, 36] on div "50 $31.12 Per Item $1,556.00 Total Est. Delivery [DATE] - [DATE] FREE" at bounding box center [391, 24] width 600 height 49
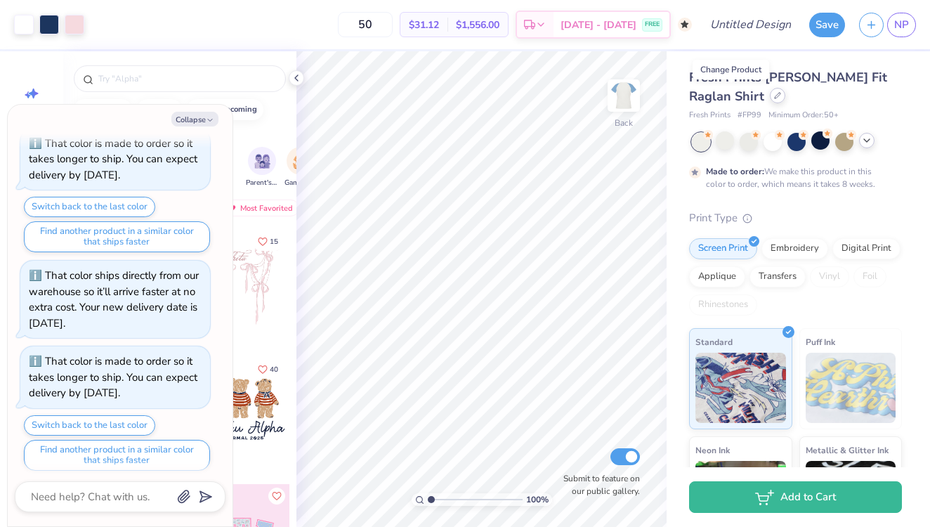
click at [774, 93] on icon at bounding box center [777, 95] width 7 height 7
type textarea "x"
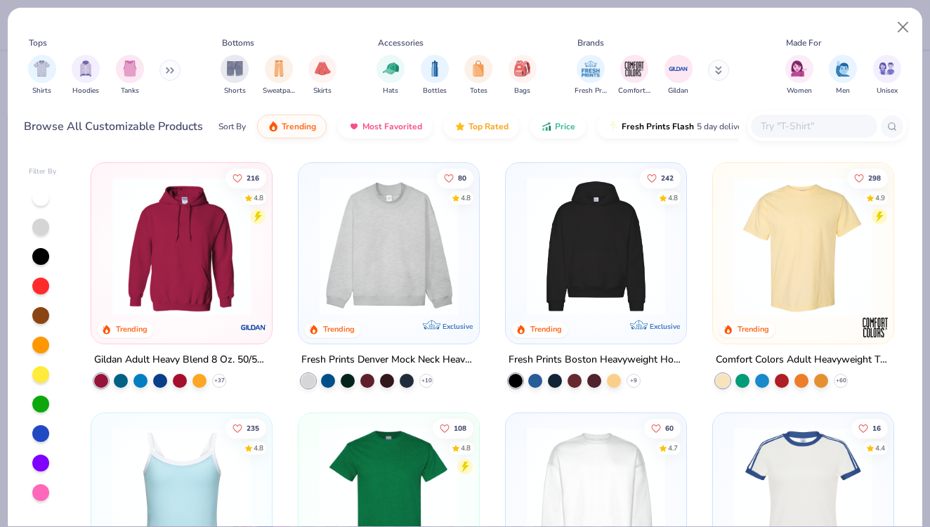
click at [808, 130] on input "text" at bounding box center [813, 126] width 108 height 16
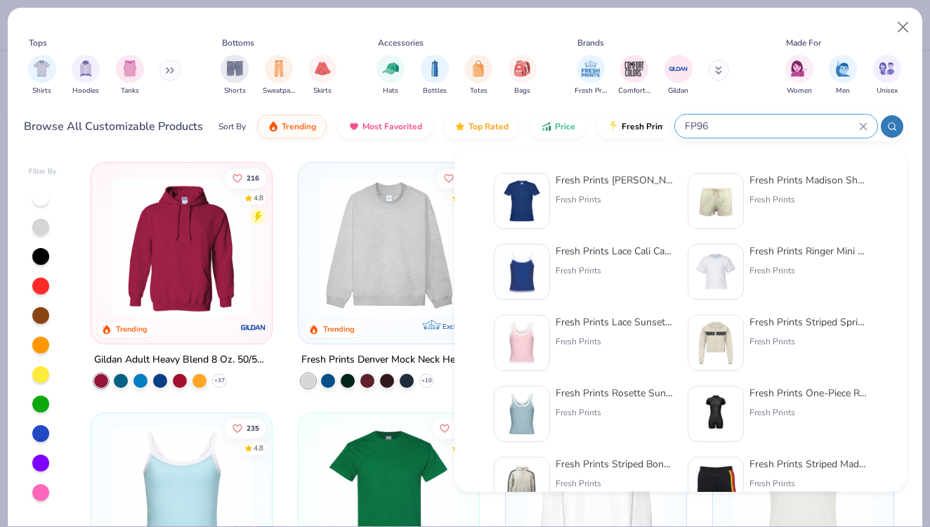
type input "FP96"
click at [623, 192] on div "Fresh Prints [PERSON_NAME] Fit Y2K Shirt Fresh Prints" at bounding box center [615, 201] width 118 height 56
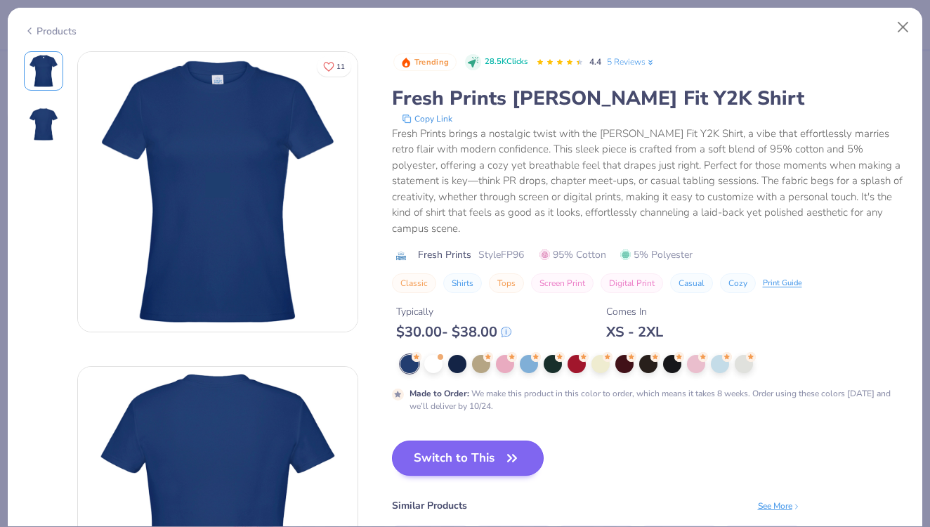
click at [443, 447] on button "Switch to This" at bounding box center [468, 457] width 152 height 35
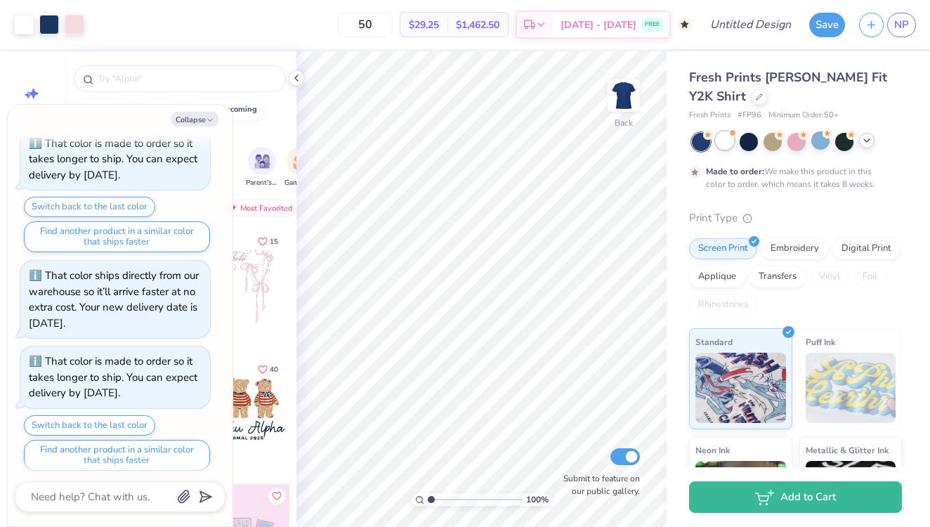
click at [731, 138] on div at bounding box center [725, 140] width 18 height 18
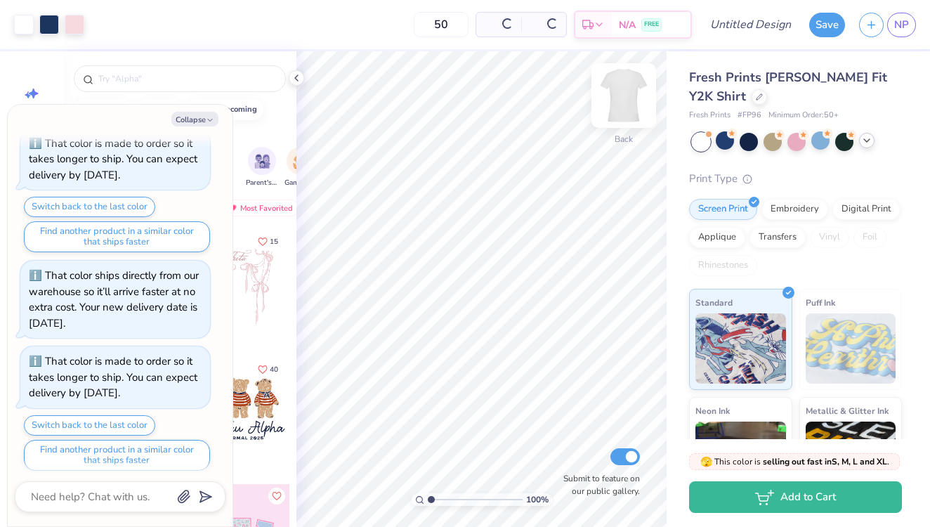
scroll to position [750, 0]
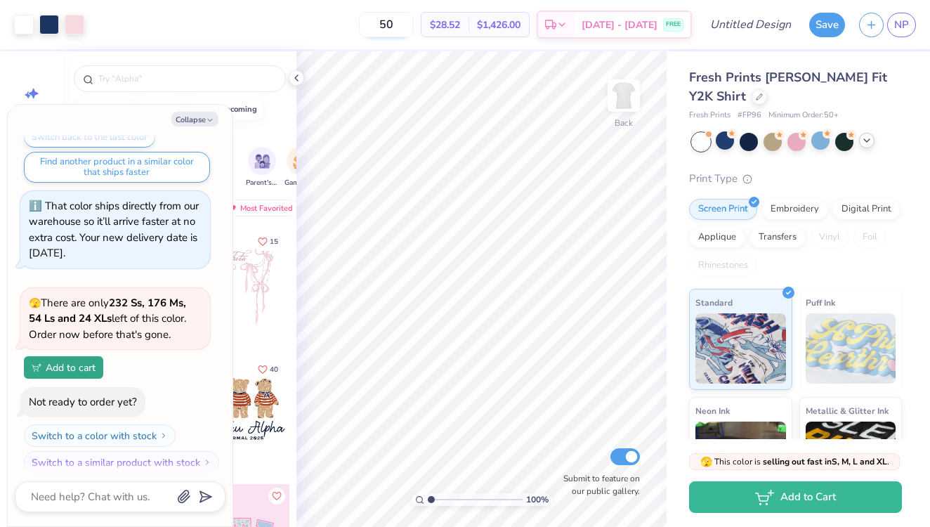
type textarea "x"
click at [407, 32] on input "50" at bounding box center [386, 24] width 55 height 25
type input "50"
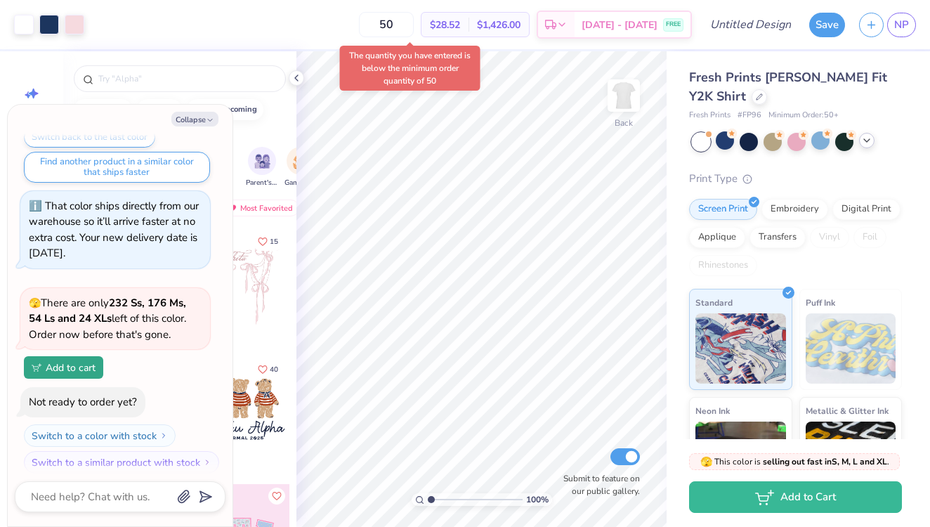
click at [340, 42] on body "Art colors 50 $28.52 Per Item $1,426.00 Total Est. Delivery [DATE] - [DATE] FRE…" at bounding box center [465, 263] width 930 height 527
click at [751, 100] on div at bounding box center [758, 95] width 15 height 15
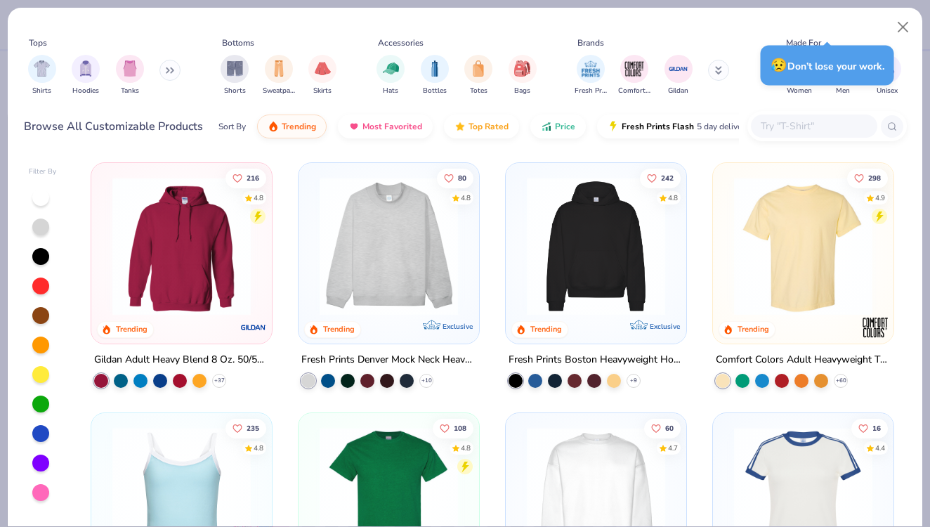
type textarea "x"
